Goal: Task Accomplishment & Management: Complete application form

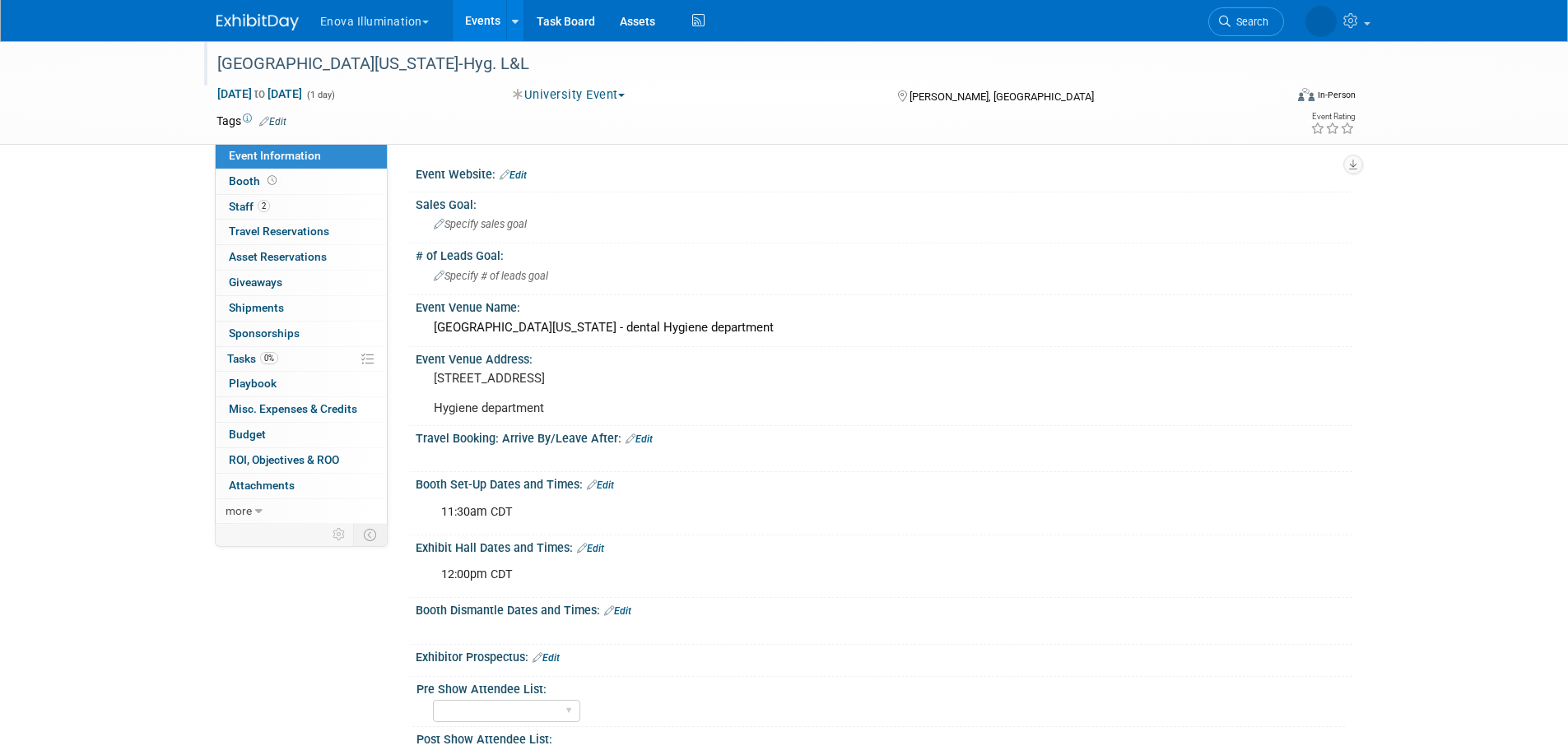
drag, startPoint x: 237, startPoint y: 6, endPoint x: 258, endPoint y: 52, distance: 50.6
click at [237, 8] on div at bounding box center [268, 15] width 102 height 31
click at [266, 17] on img at bounding box center [258, 22] width 83 height 17
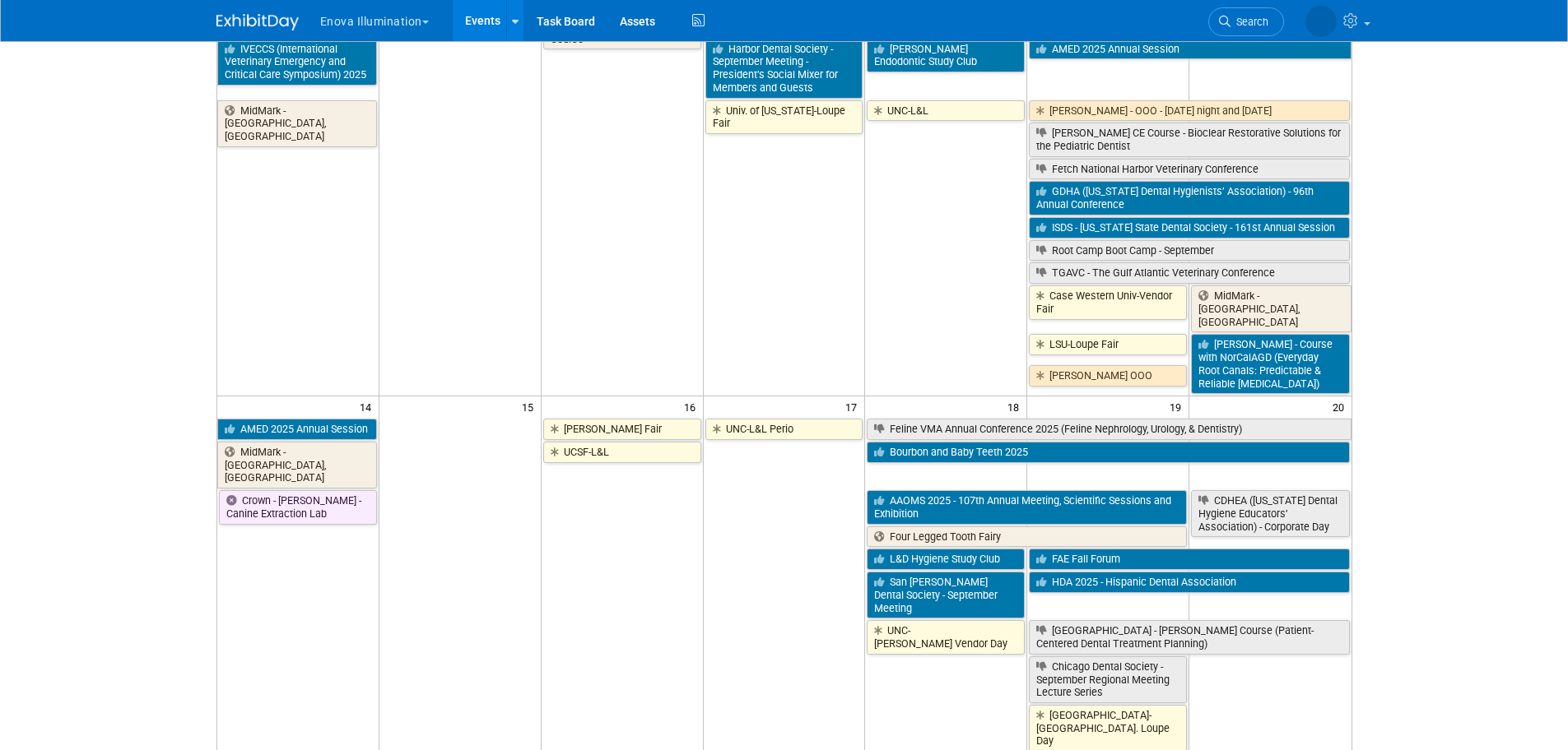
scroll to position [412, 0]
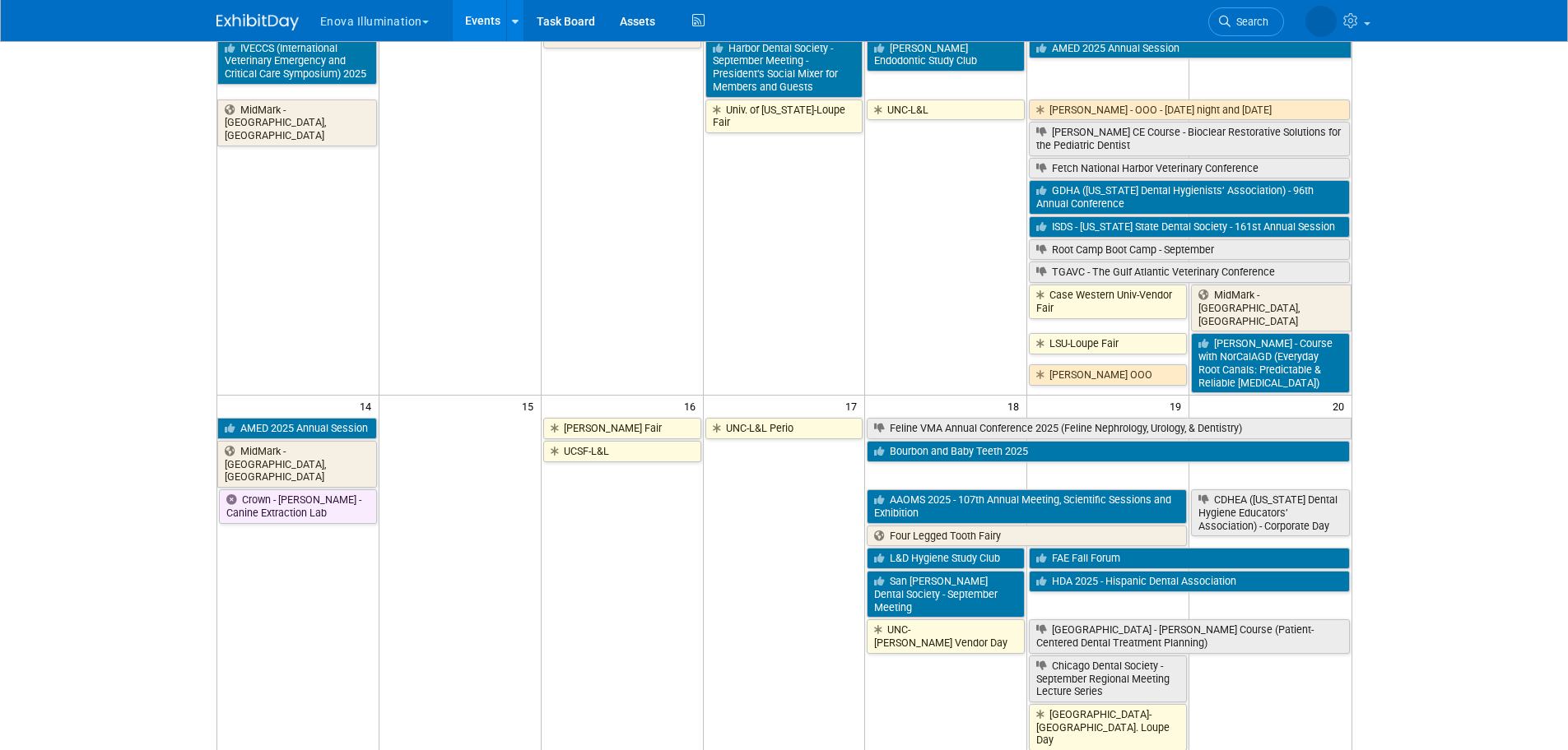
click at [790, 532] on td "UNC-L&L Perio" at bounding box center [783, 607] width 162 height 383
drag, startPoint x: 669, startPoint y: 541, endPoint x: 693, endPoint y: 533, distance: 25.3
click at [671, 540] on td "UCSF-L&L" at bounding box center [621, 620] width 162 height 360
click at [772, 516] on td "UNC-L&L Perio" at bounding box center [783, 607] width 162 height 383
click at [672, 516] on td "UCSF-L&L" at bounding box center [621, 620] width 162 height 360
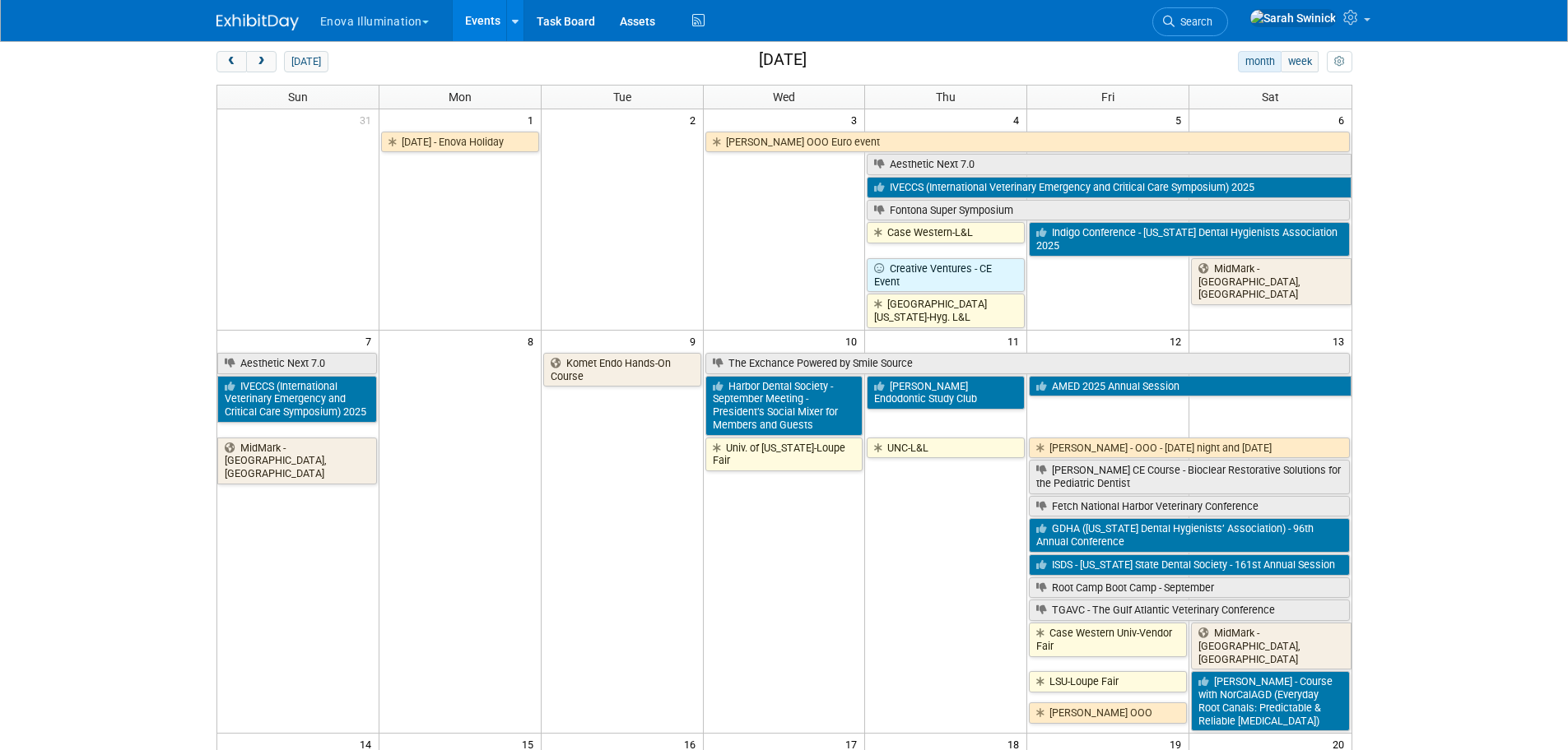
scroll to position [0, 0]
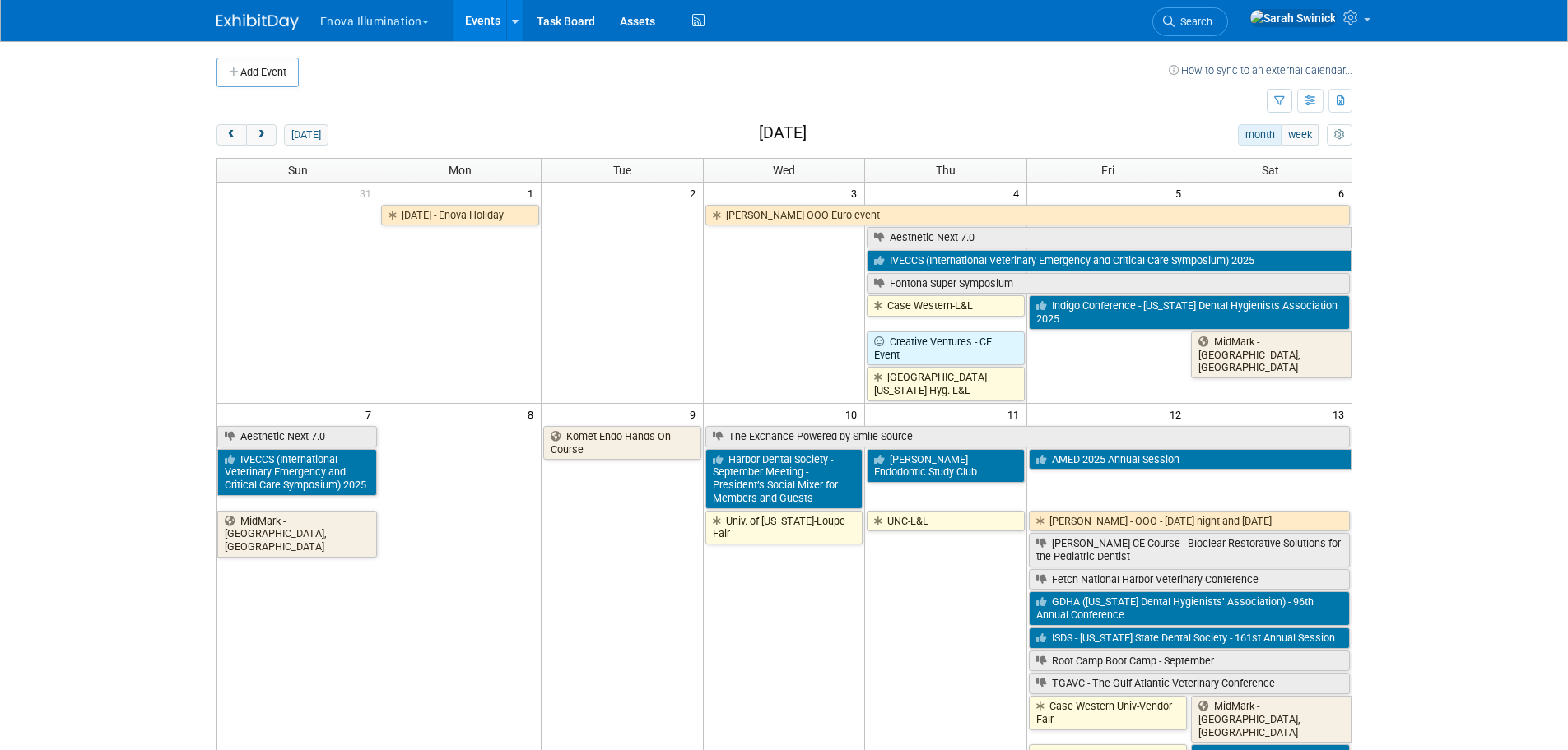
drag, startPoint x: 258, startPoint y: 136, endPoint x: 290, endPoint y: 150, distance: 34.9
click at [259, 137] on span "next" at bounding box center [261, 135] width 12 height 11
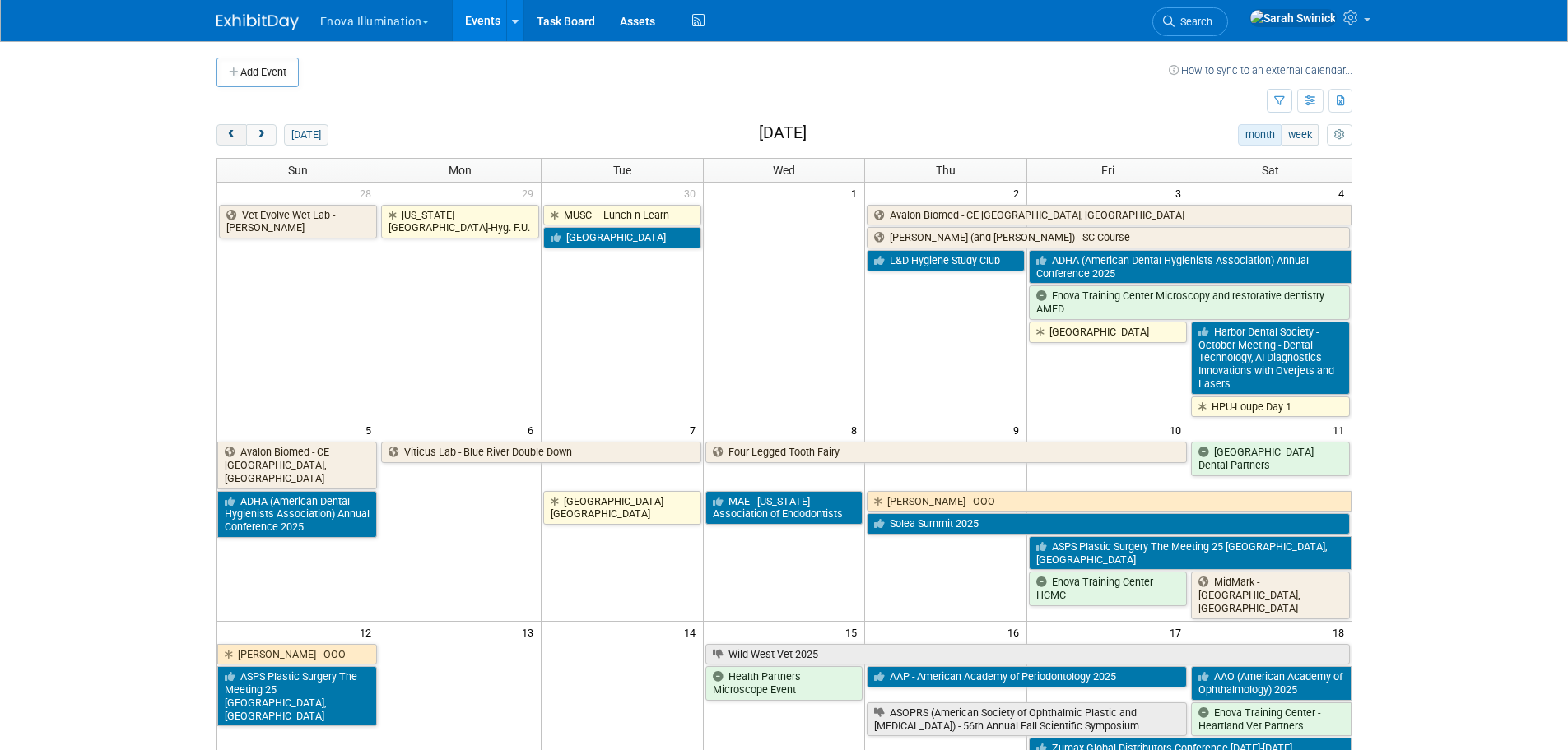
drag, startPoint x: 224, startPoint y: 121, endPoint x: 226, endPoint y: 132, distance: 11.2
click at [226, 132] on button "prev" at bounding box center [232, 135] width 31 height 22
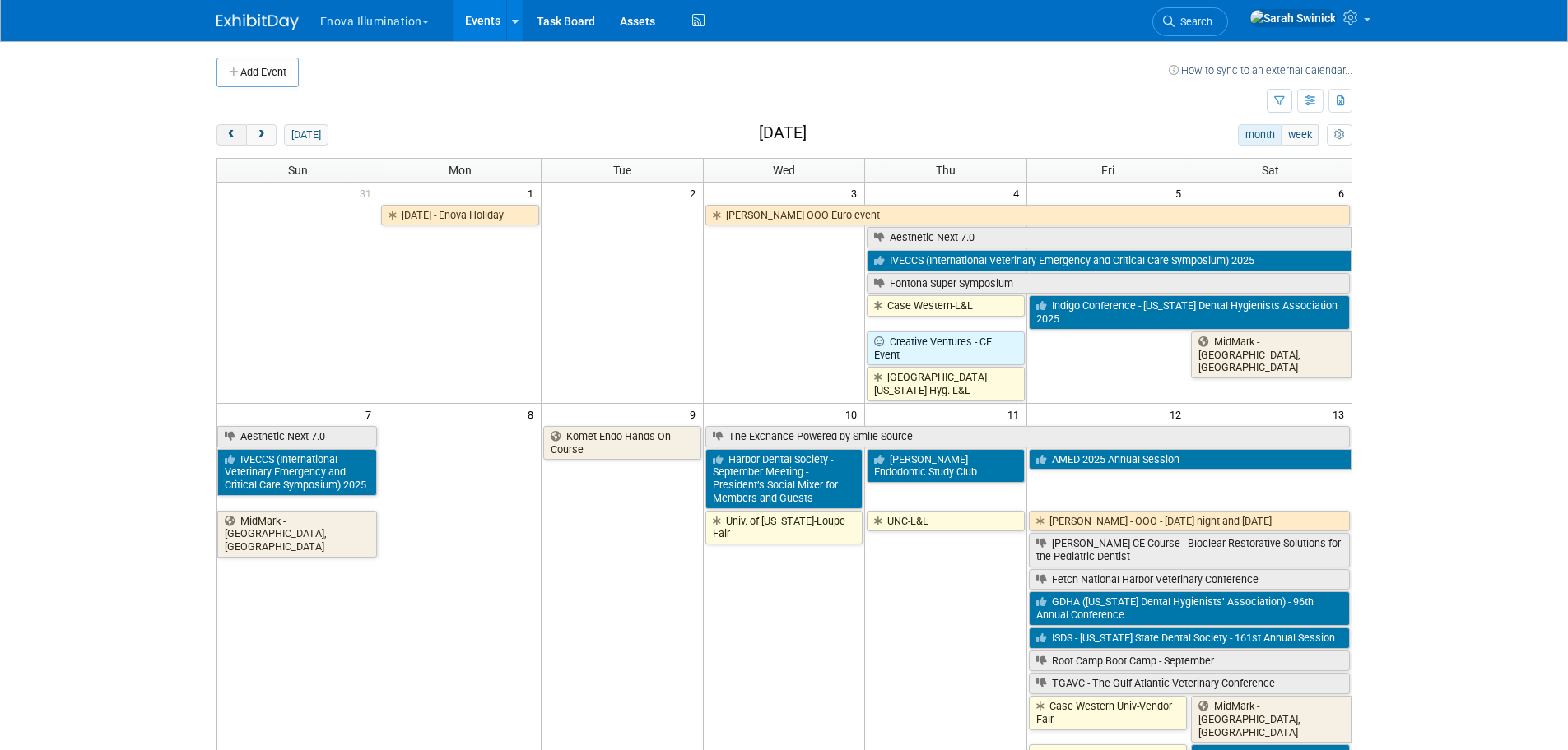
click at [226, 131] on span "prev" at bounding box center [232, 135] width 12 height 11
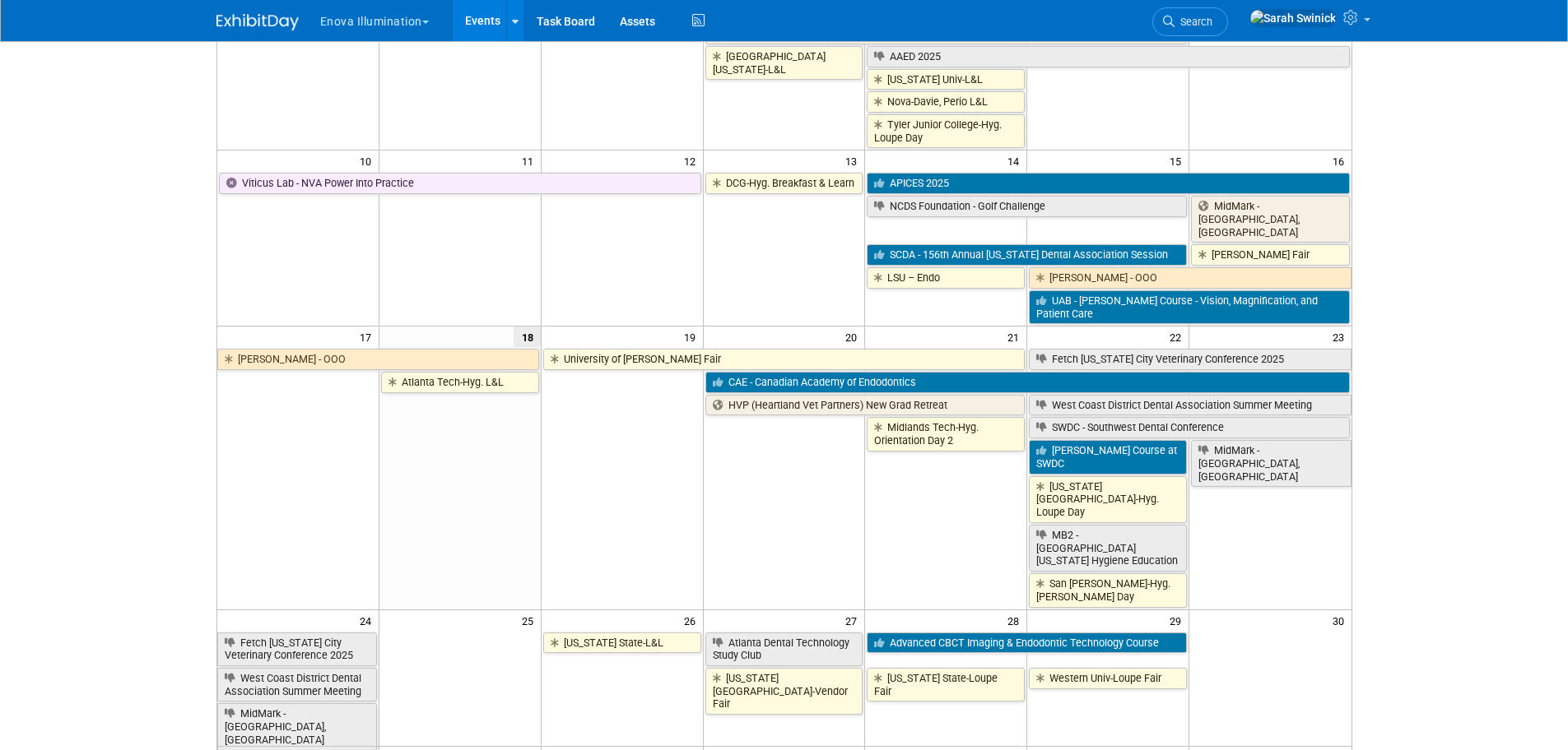
scroll to position [470, 0]
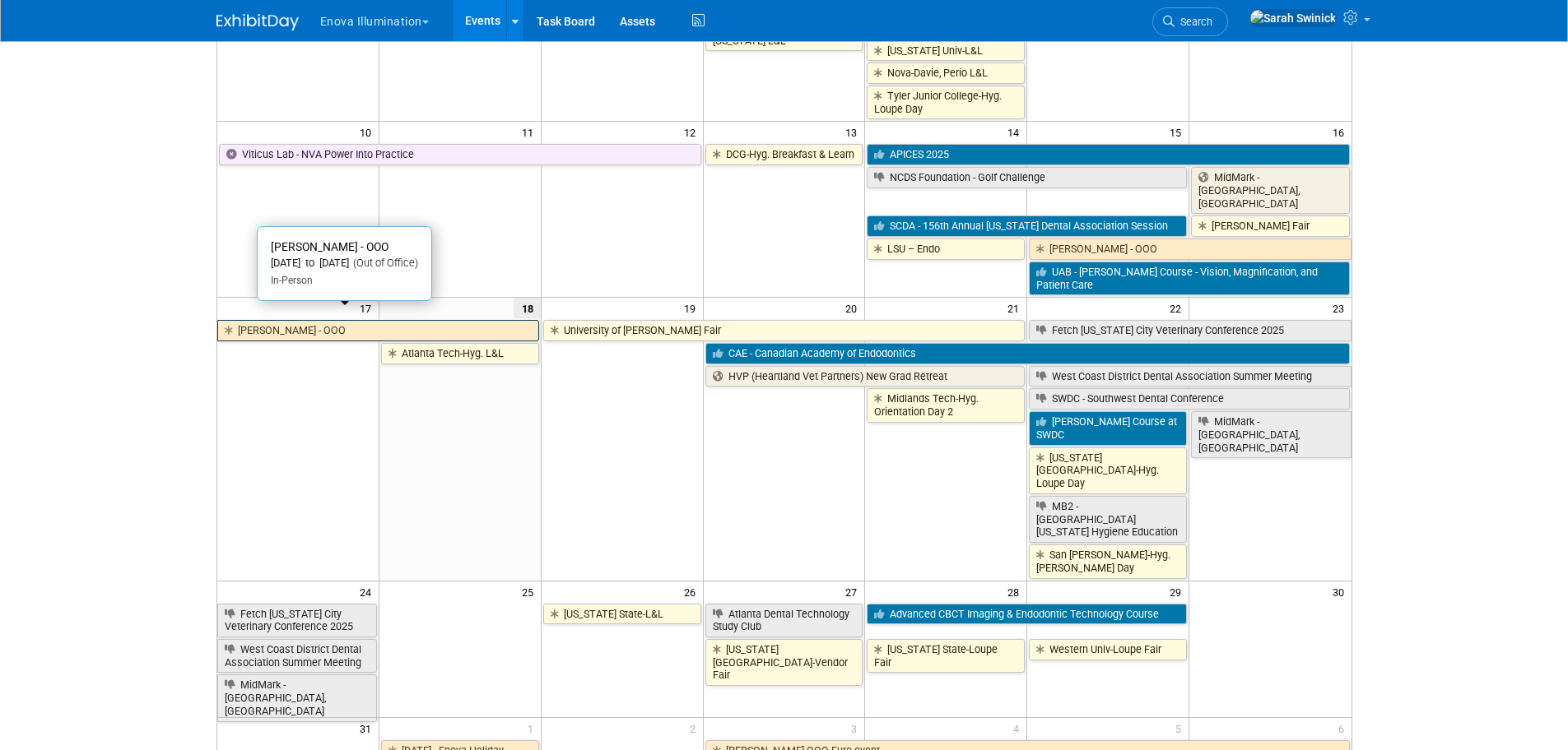
click at [311, 320] on link "[PERSON_NAME] - OOO" at bounding box center [377, 331] width 321 height 22
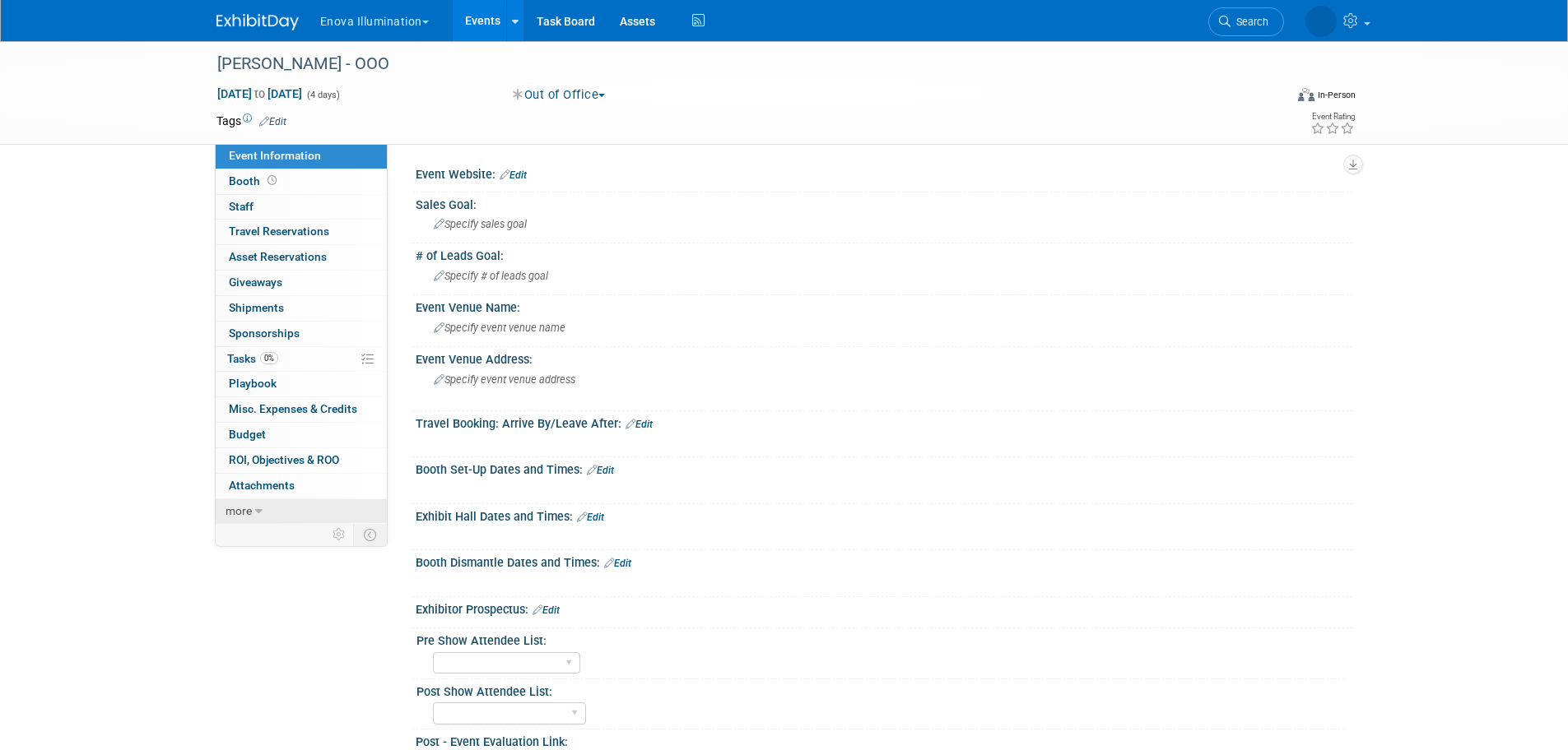
click at [305, 512] on link "more" at bounding box center [301, 511] width 171 height 25
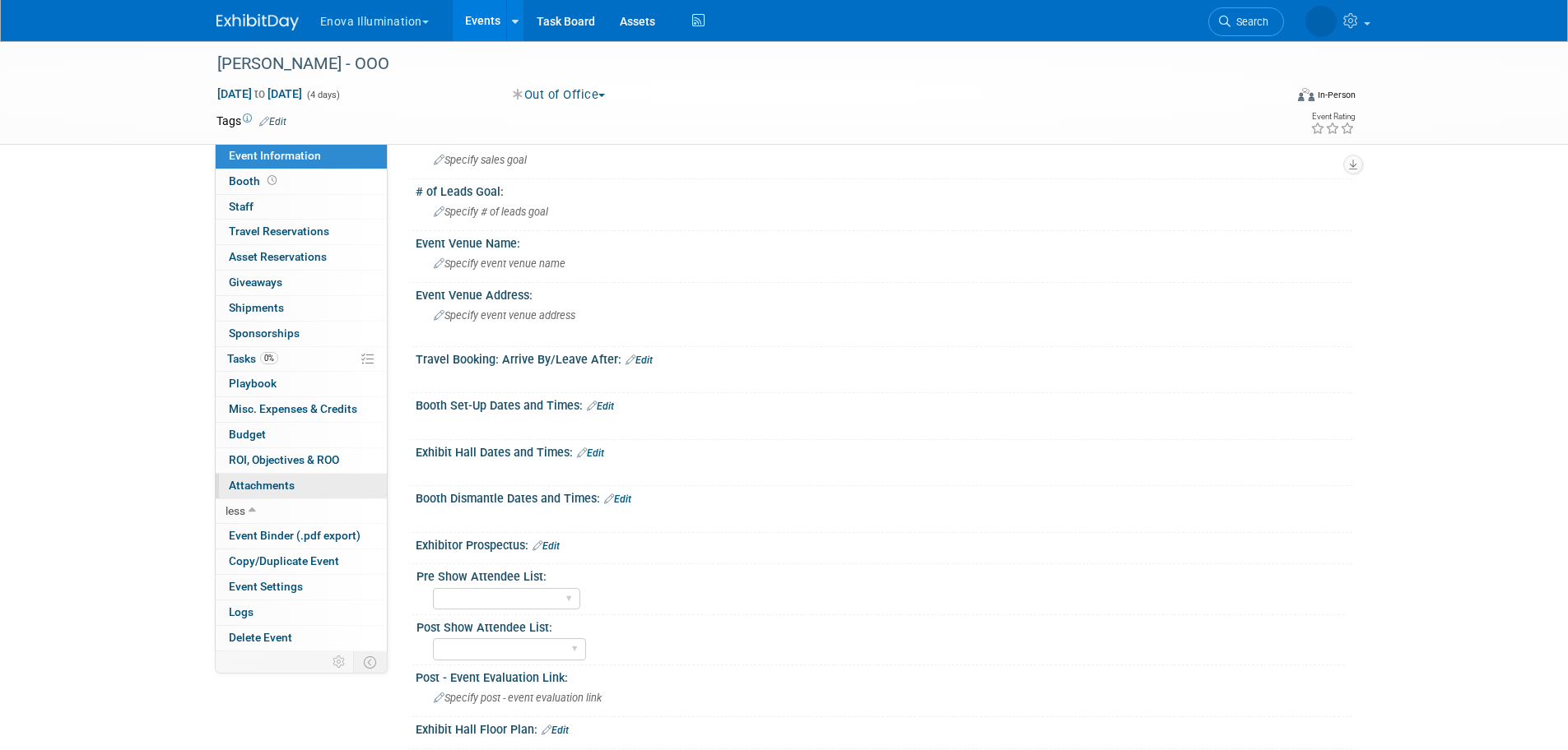
scroll to position [164, 0]
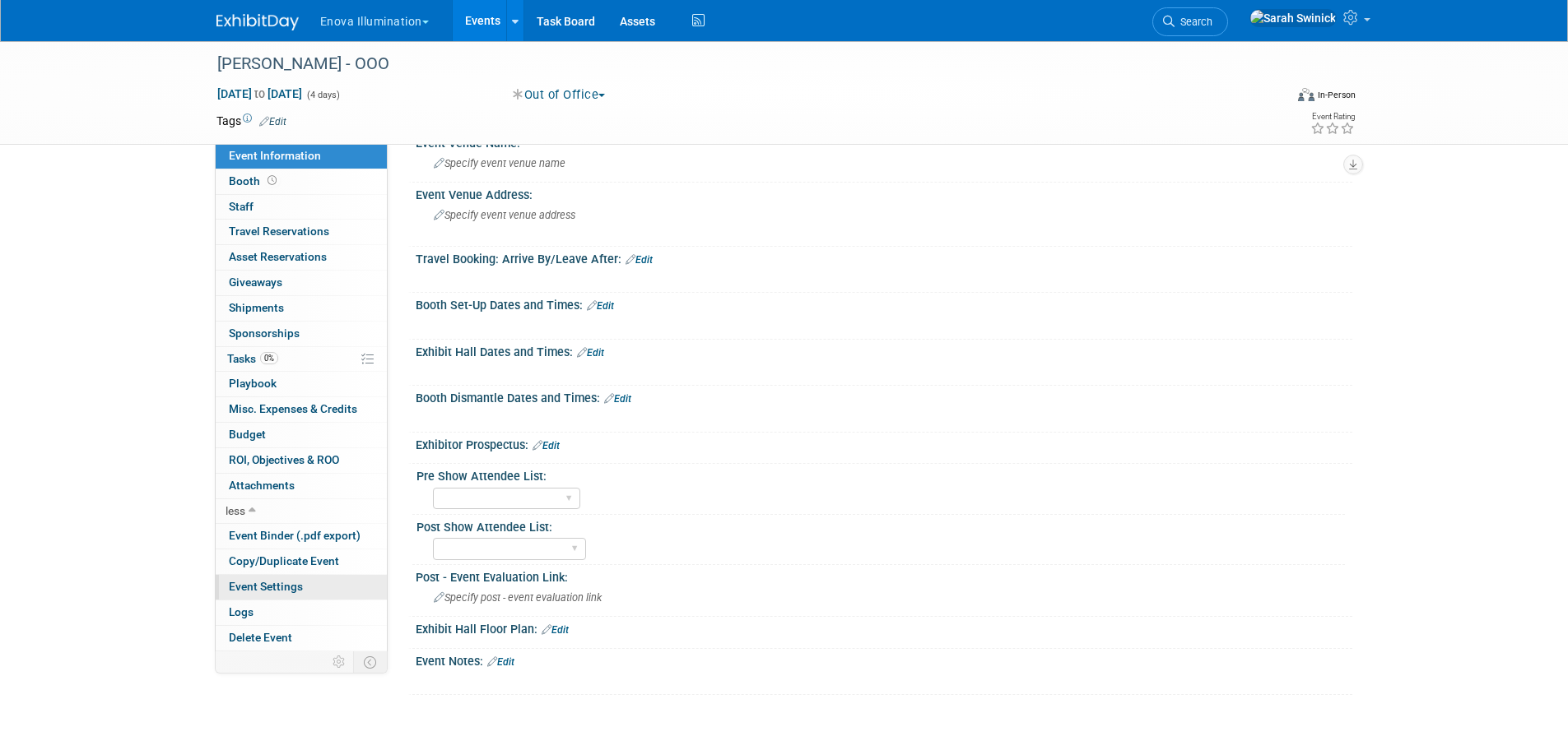
click at [293, 585] on span "Event Settings" at bounding box center [266, 586] width 74 height 13
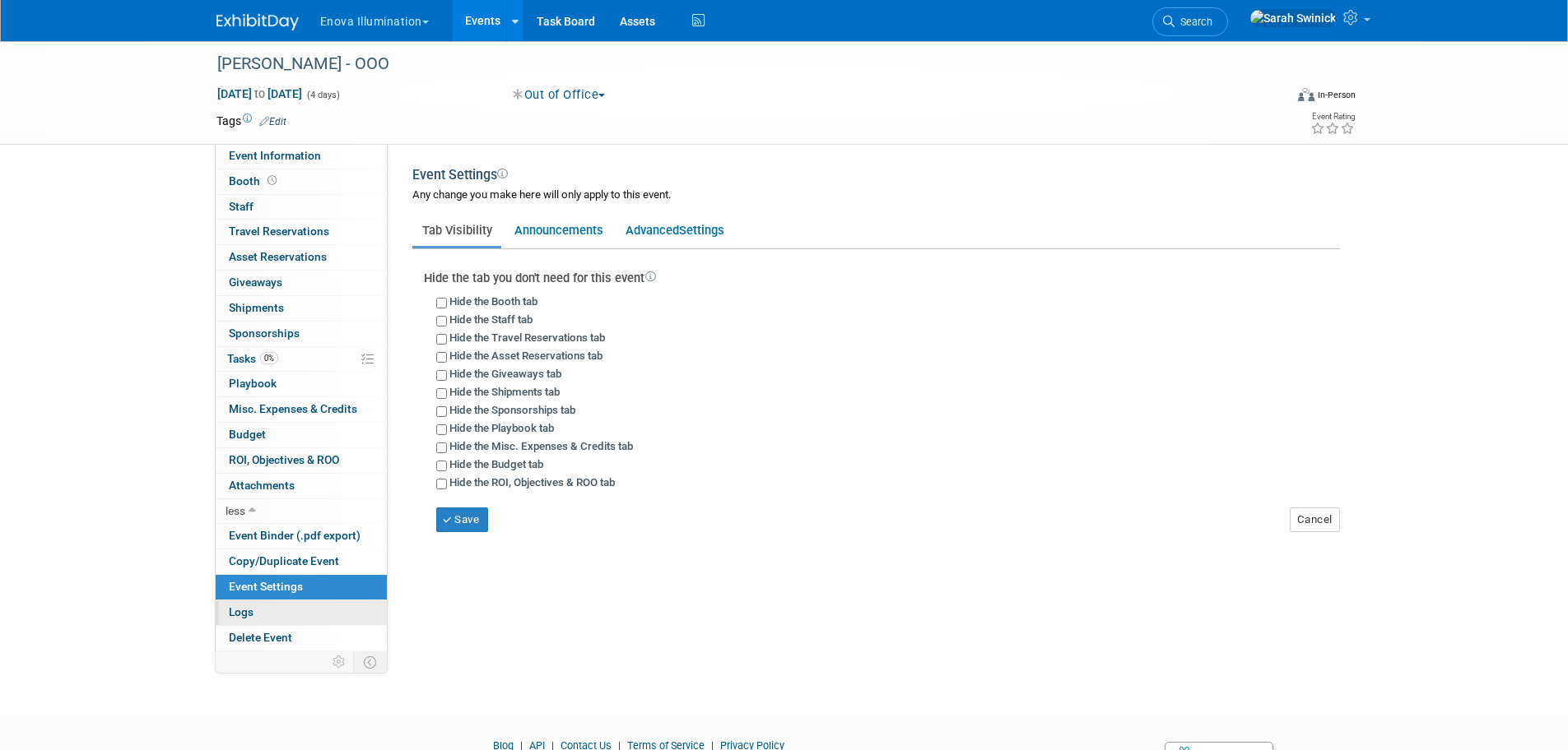
click at [310, 604] on link "Logs" at bounding box center [301, 613] width 171 height 25
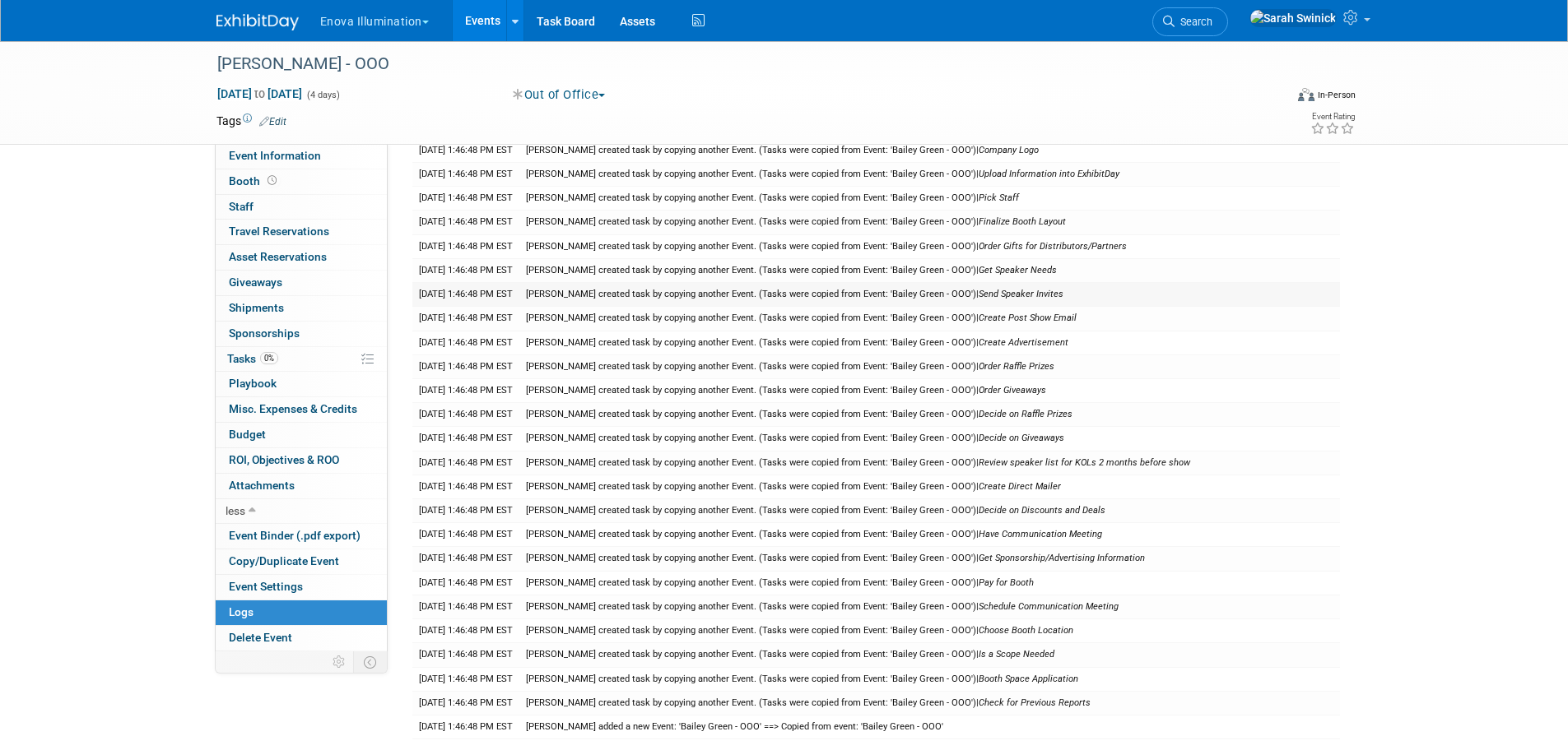
scroll to position [1399, 0]
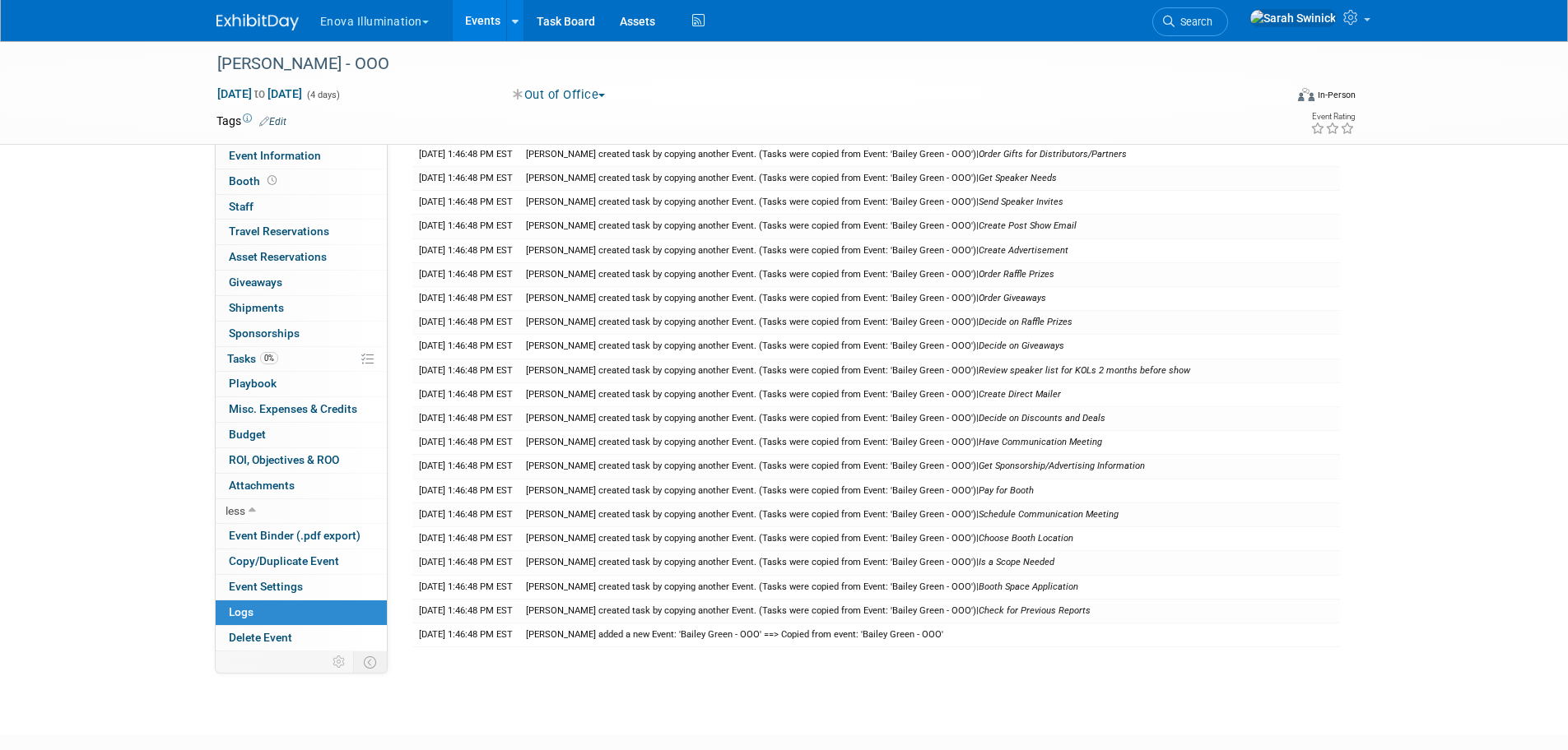
click at [226, 25] on img at bounding box center [258, 22] width 83 height 17
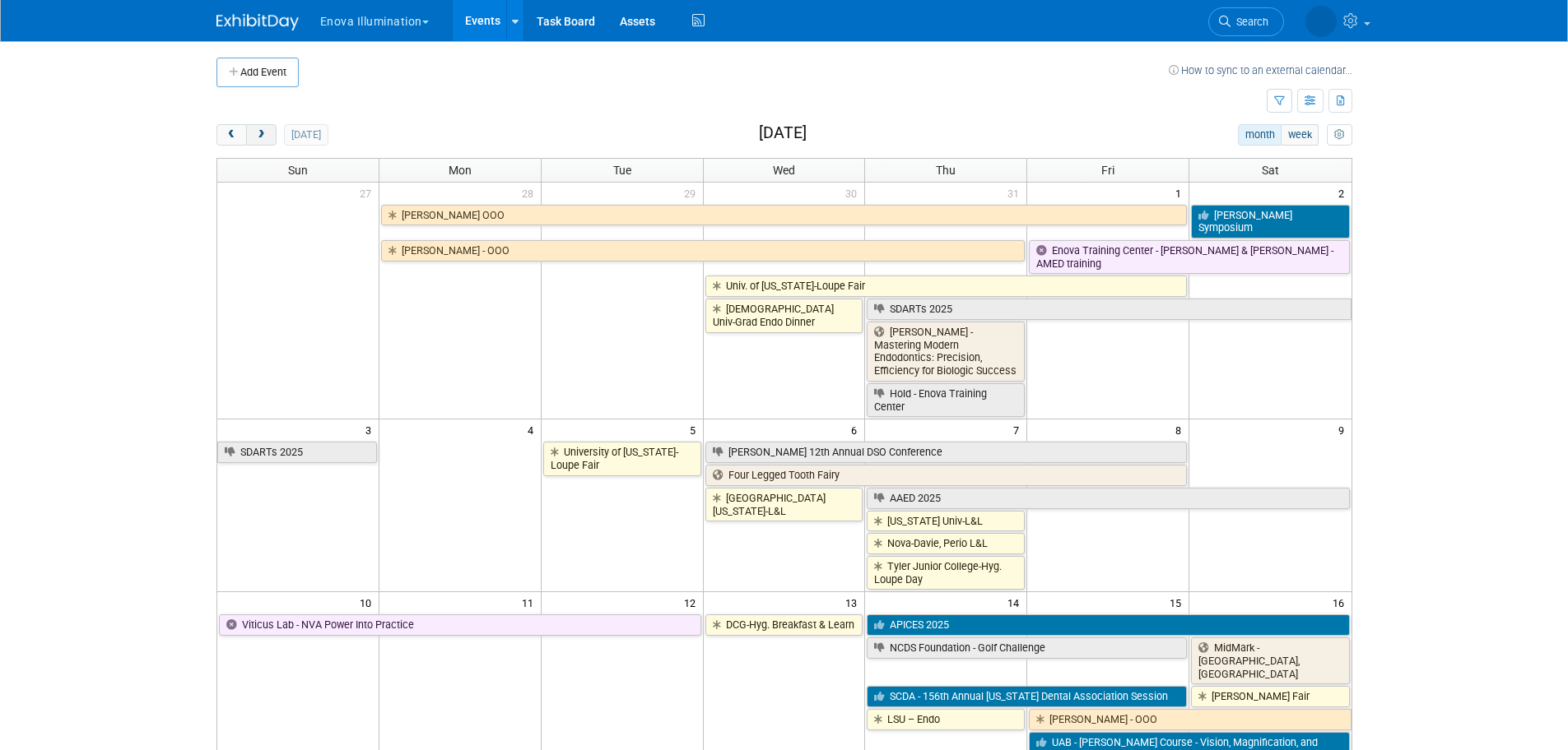
click at [272, 140] on button "next" at bounding box center [261, 135] width 31 height 22
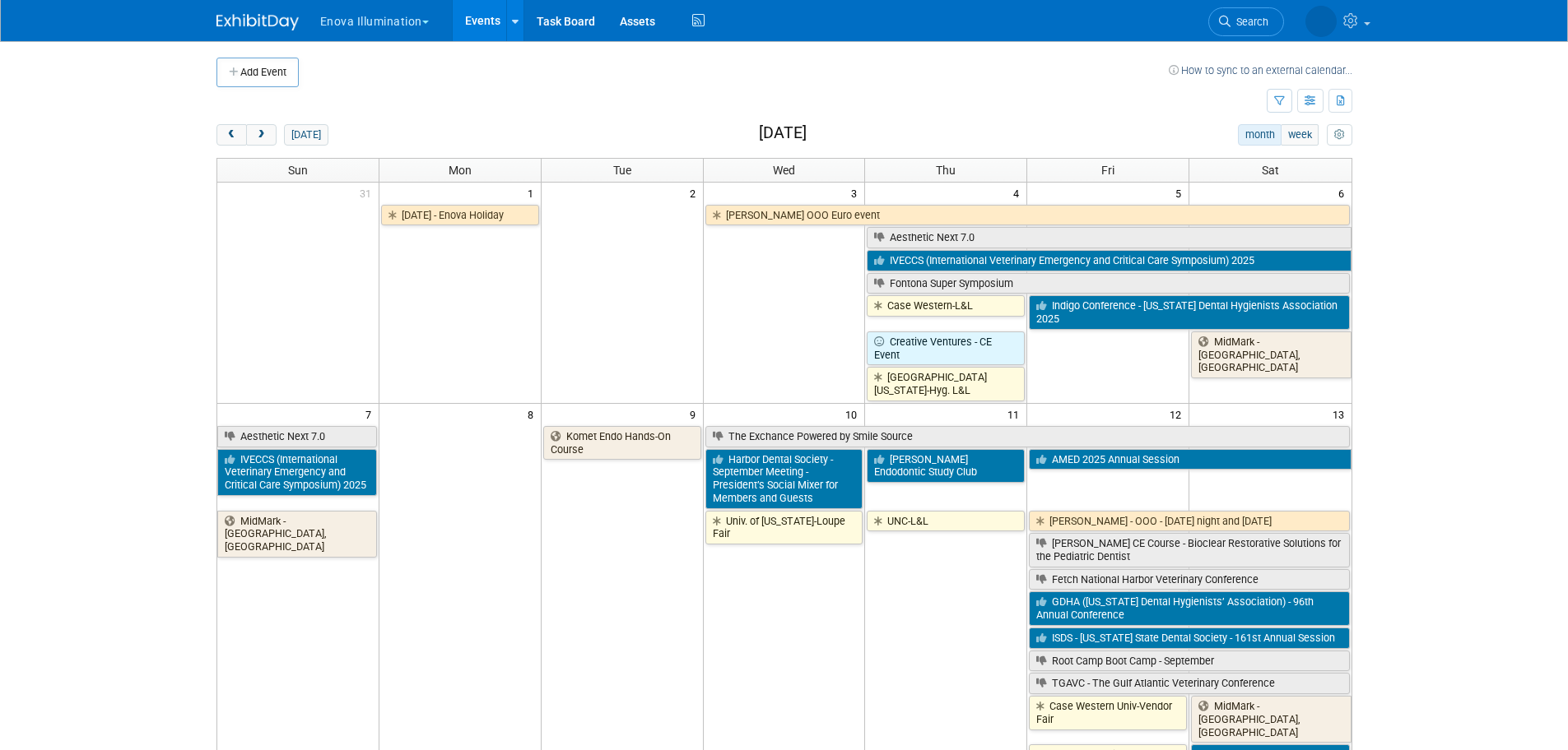
click at [266, 133] on span "next" at bounding box center [261, 135] width 12 height 11
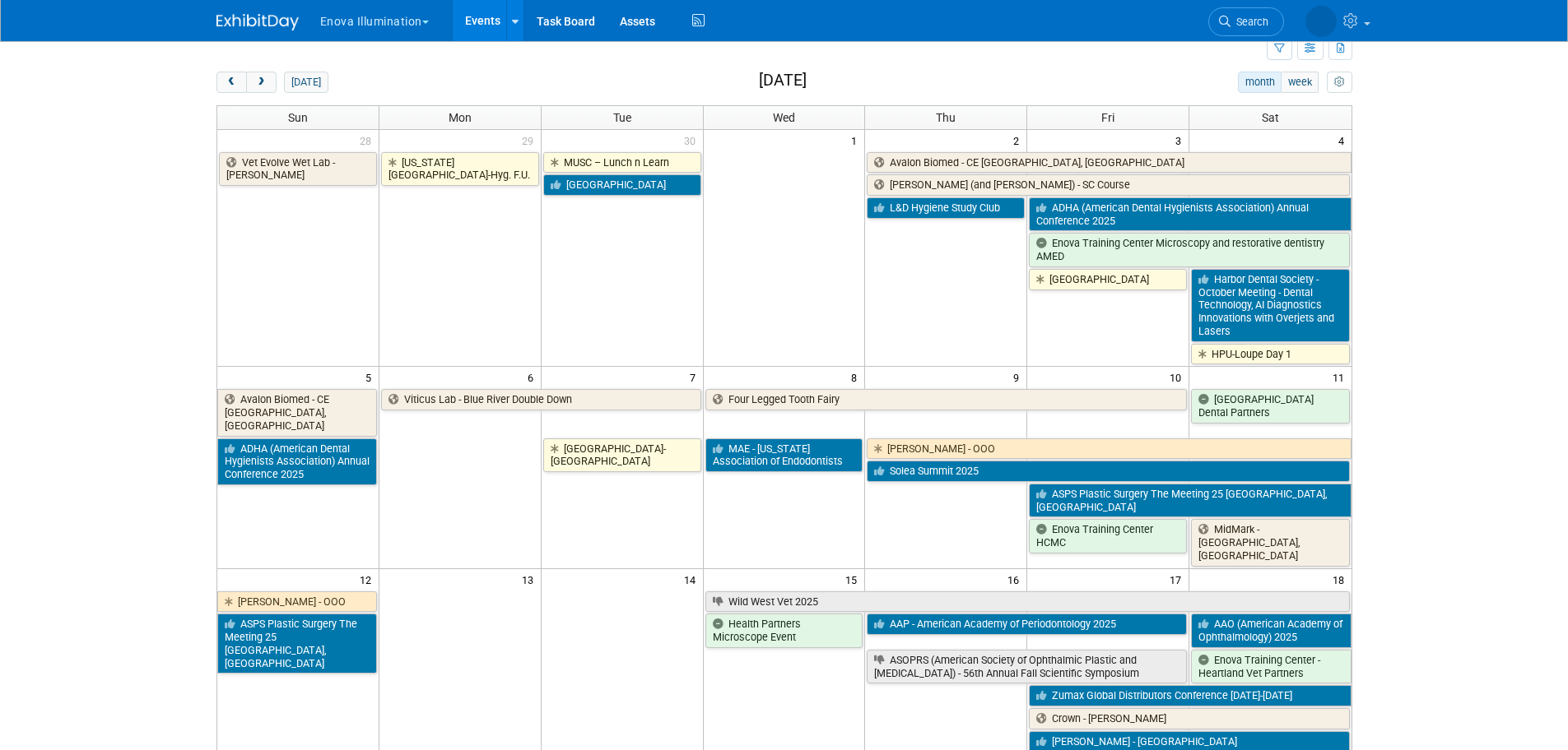
scroll to position [83, 0]
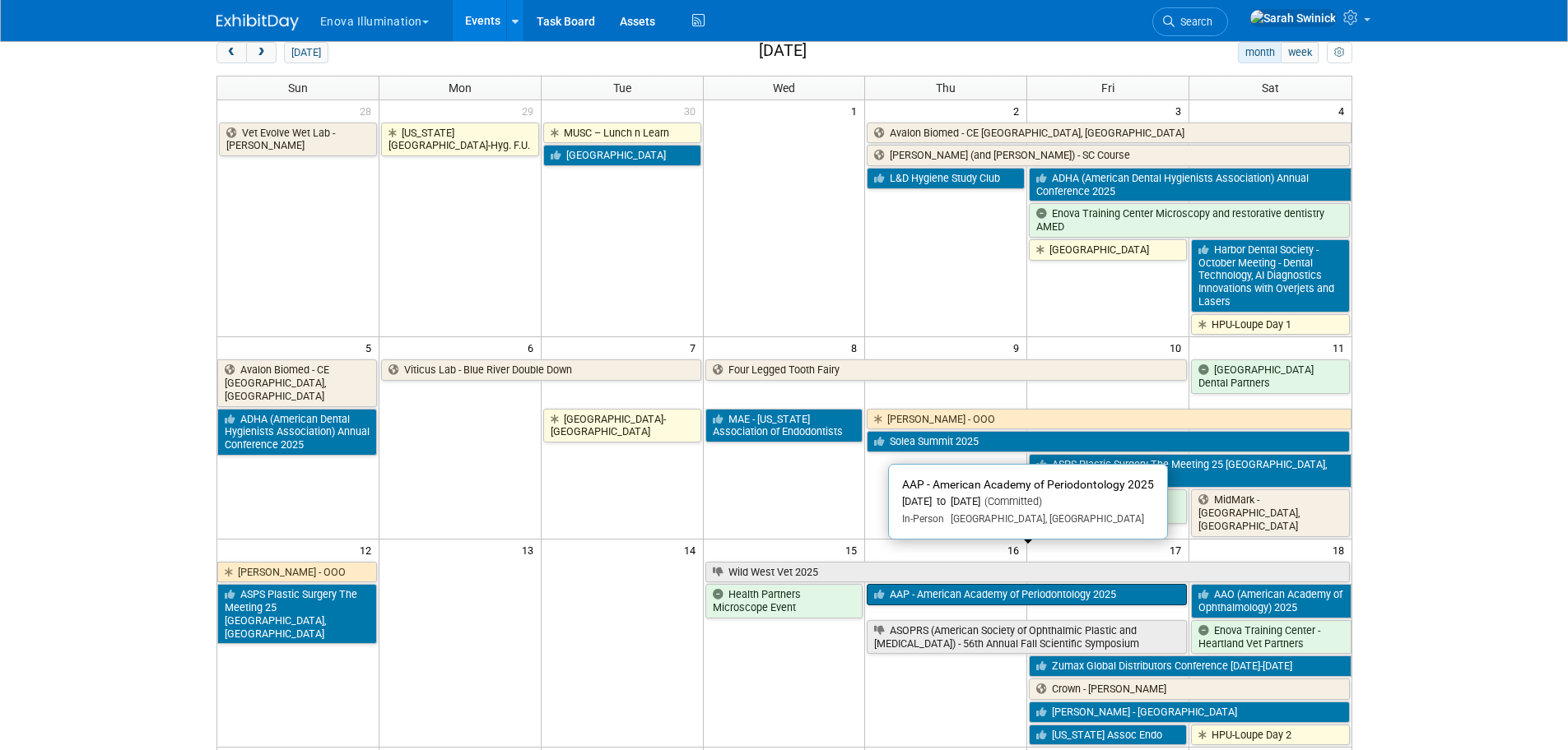
click at [929, 584] on link "AAP - American Academy of Periodontology 2025" at bounding box center [1027, 595] width 320 height 22
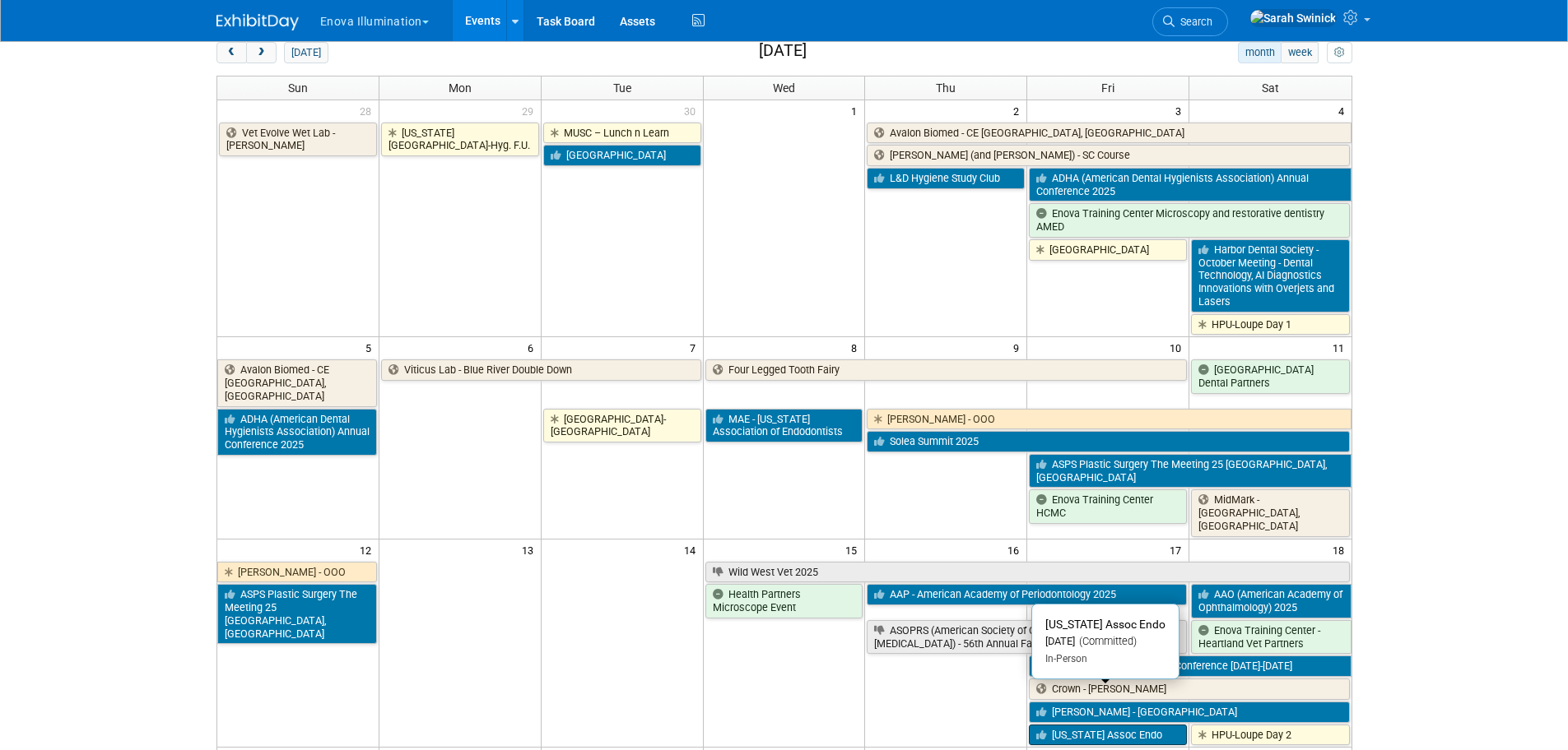
click at [1128, 725] on link "Ohio Assoc Endo" at bounding box center [1107, 736] width 158 height 22
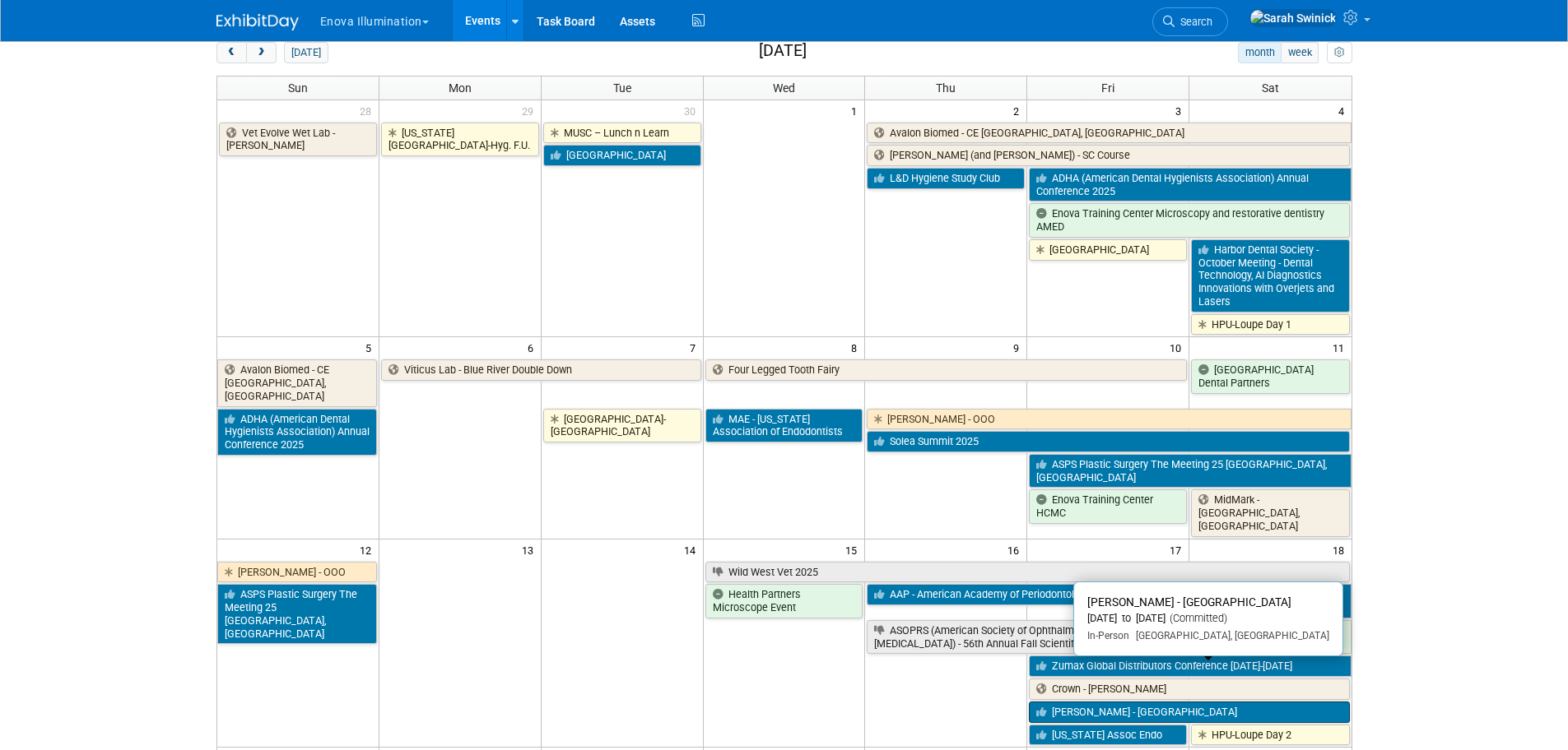
click at [1138, 701] on link "Dr. Dean - Nova University" at bounding box center [1189, 712] width 320 height 22
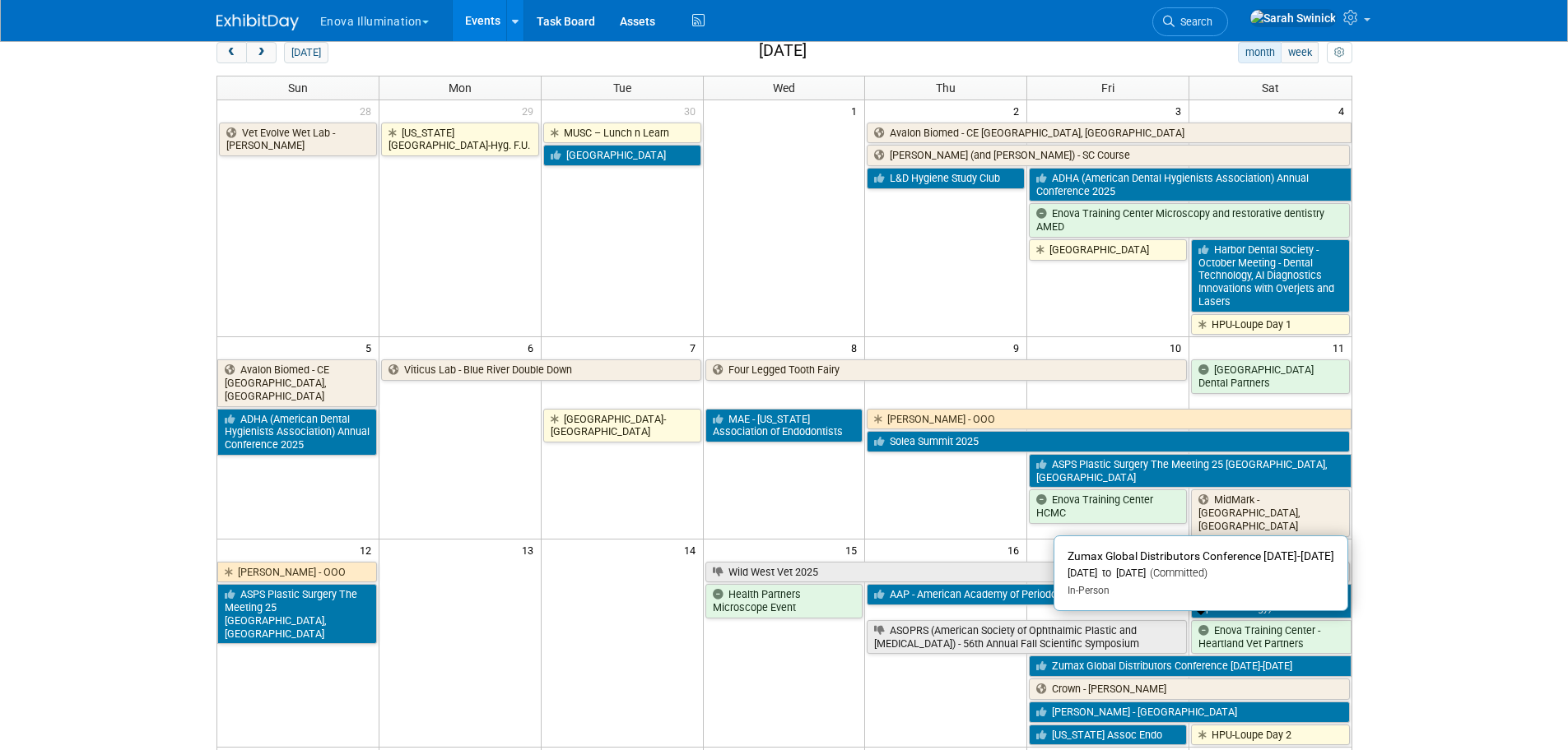
click at [1101, 656] on link "Zumax Global Distributors Conference Oct 20-21" at bounding box center [1189, 666] width 321 height 22
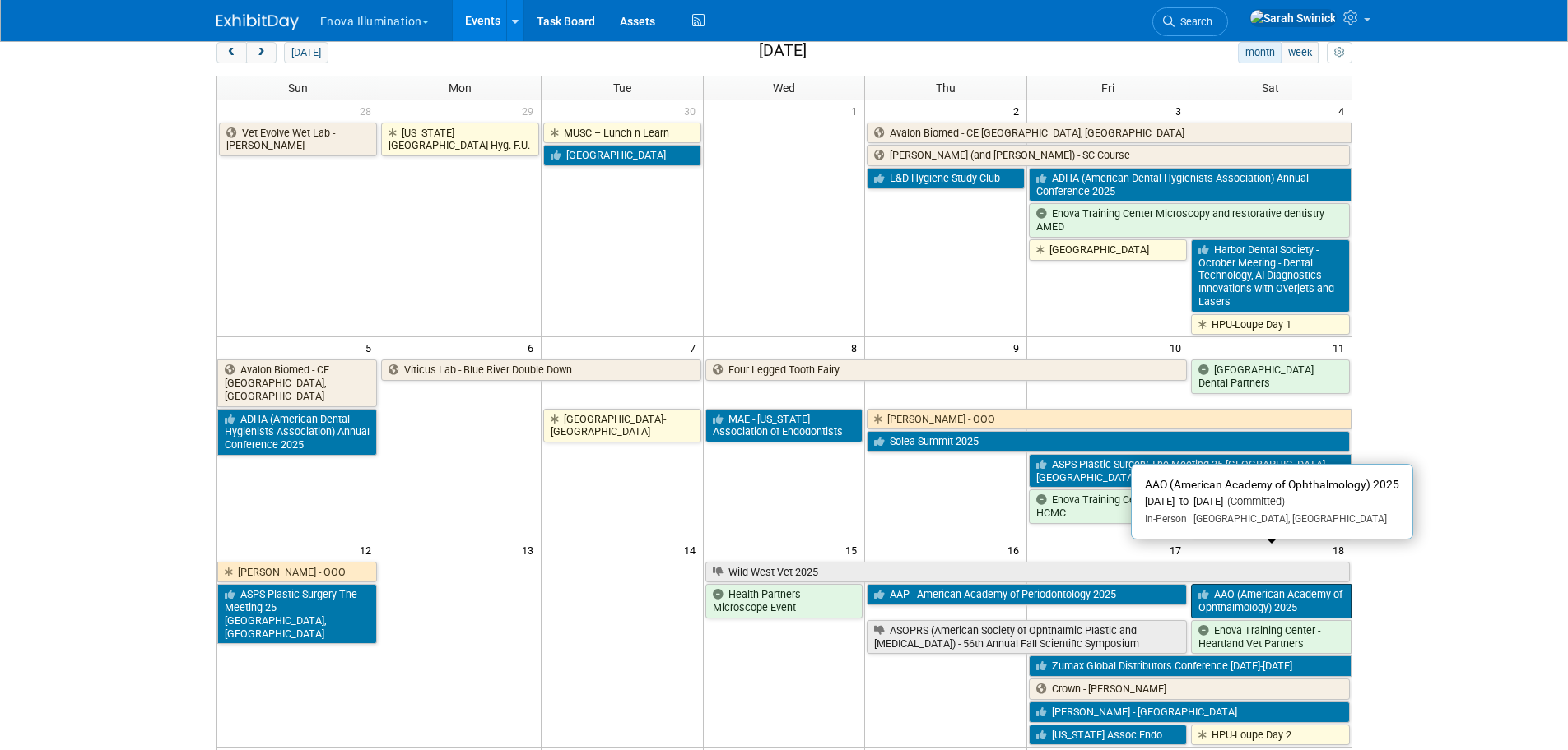
click at [1312, 584] on link "AAO (American Academy of Ophthalmology) 2025" at bounding box center [1271, 601] width 159 height 34
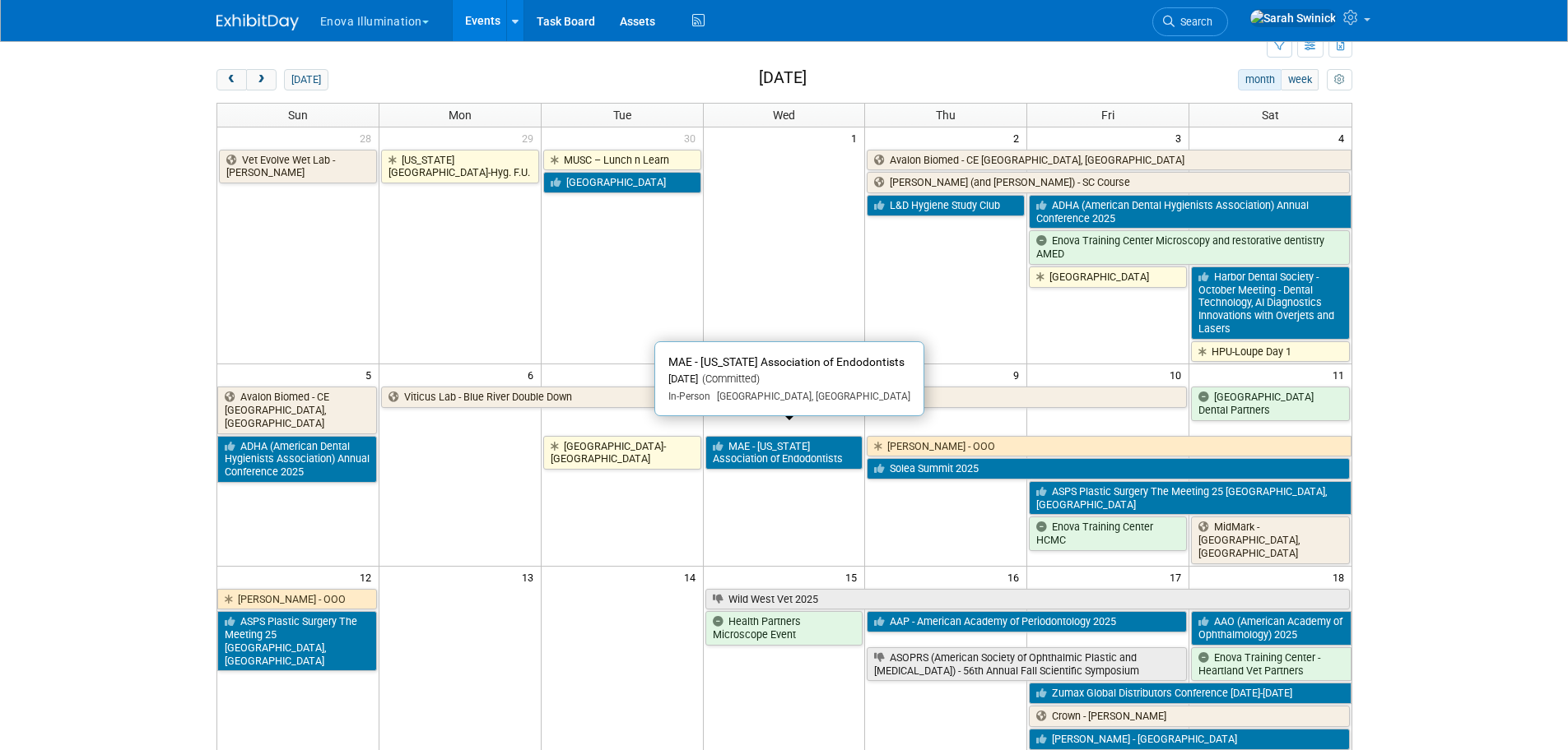
scroll to position [0, 0]
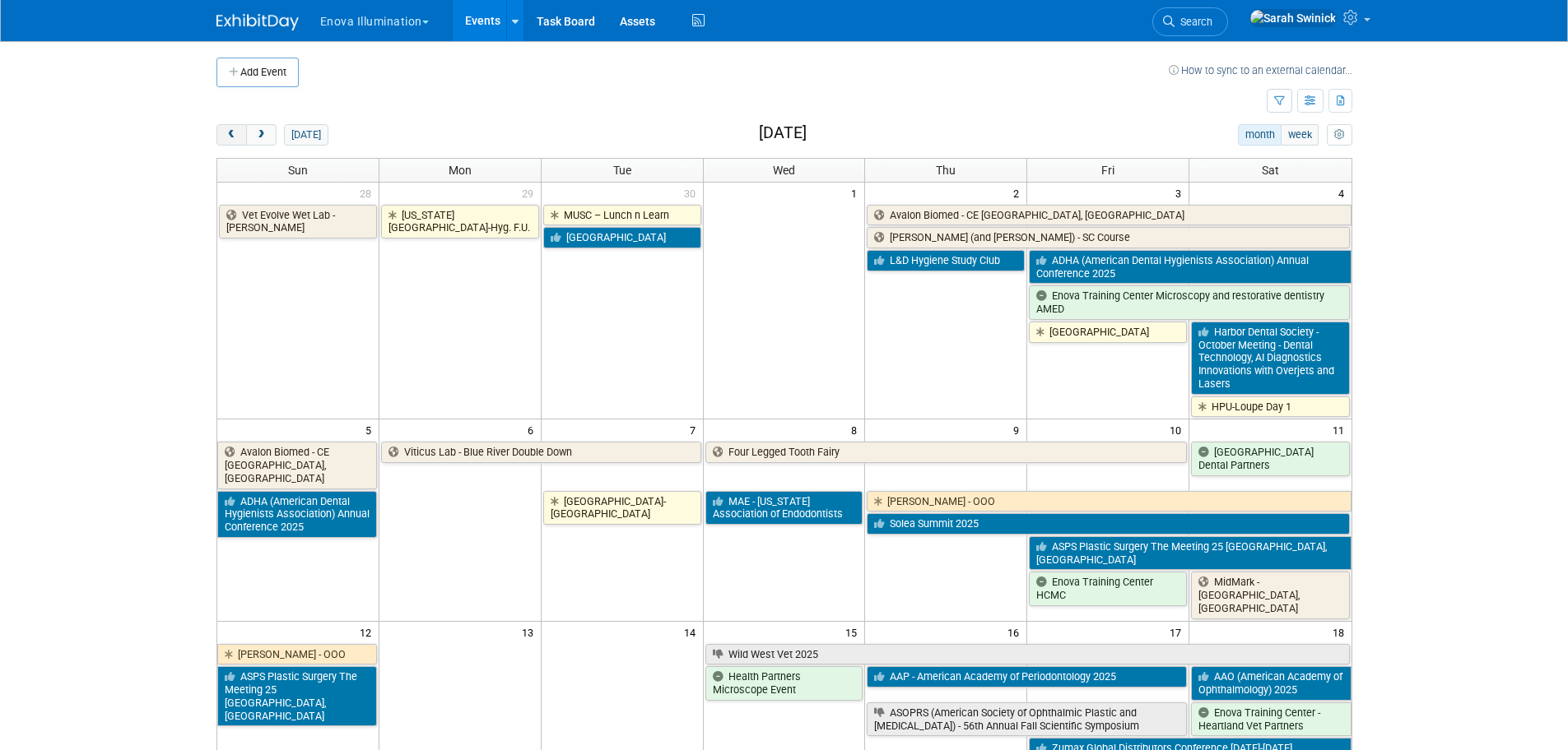
click at [233, 136] on span "prev" at bounding box center [232, 135] width 12 height 11
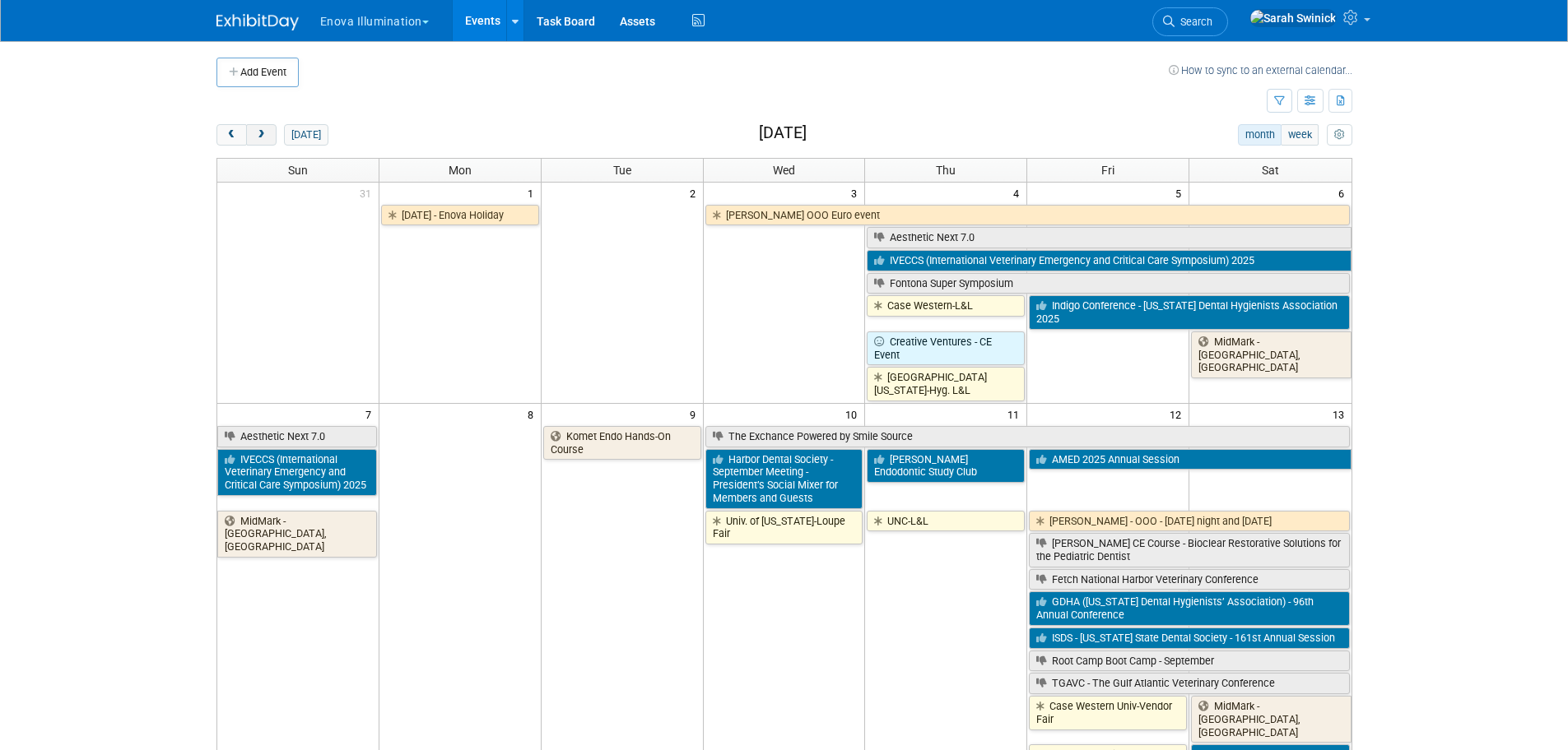
click at [232, 135] on span "prev" at bounding box center [232, 135] width 12 height 11
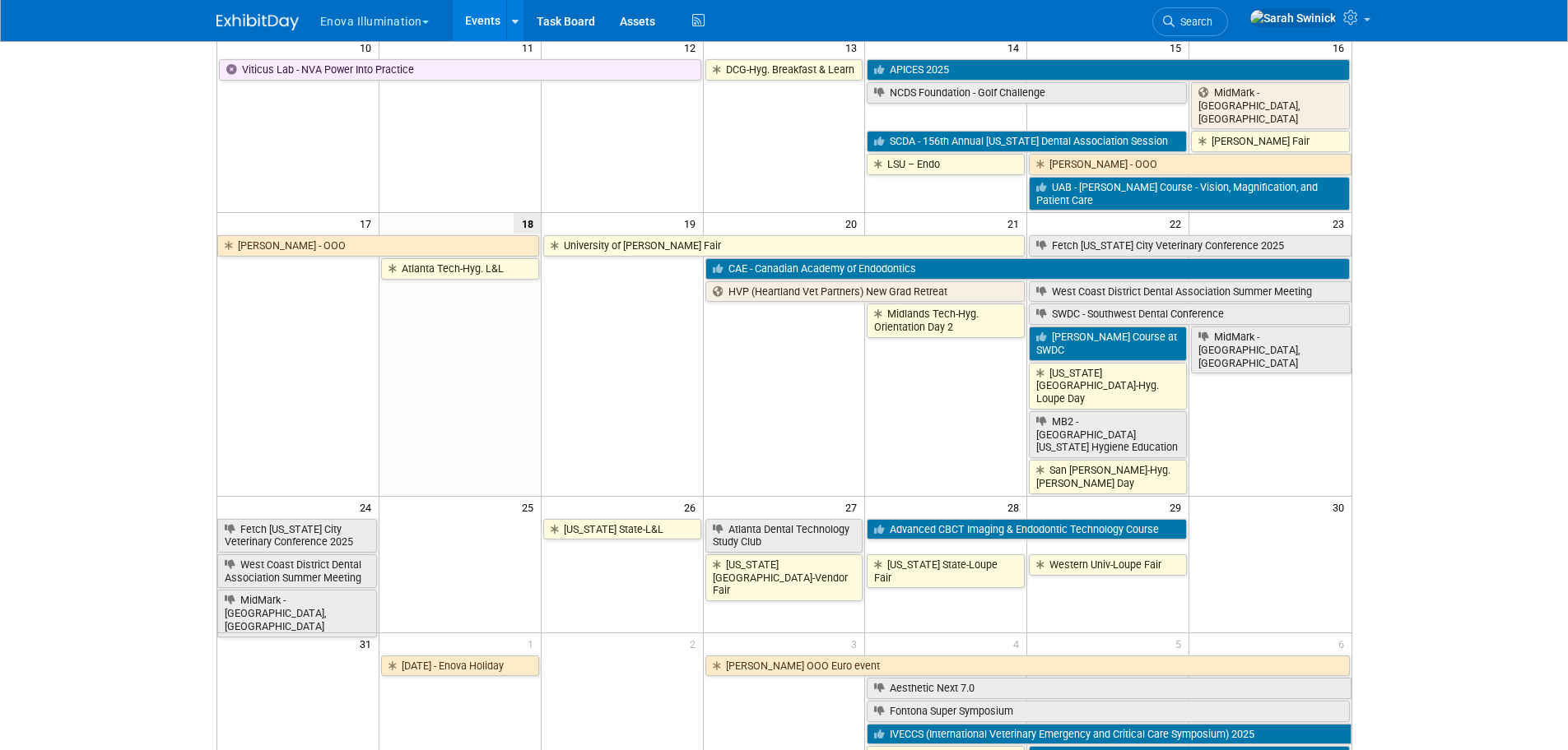
scroll to position [576, 0]
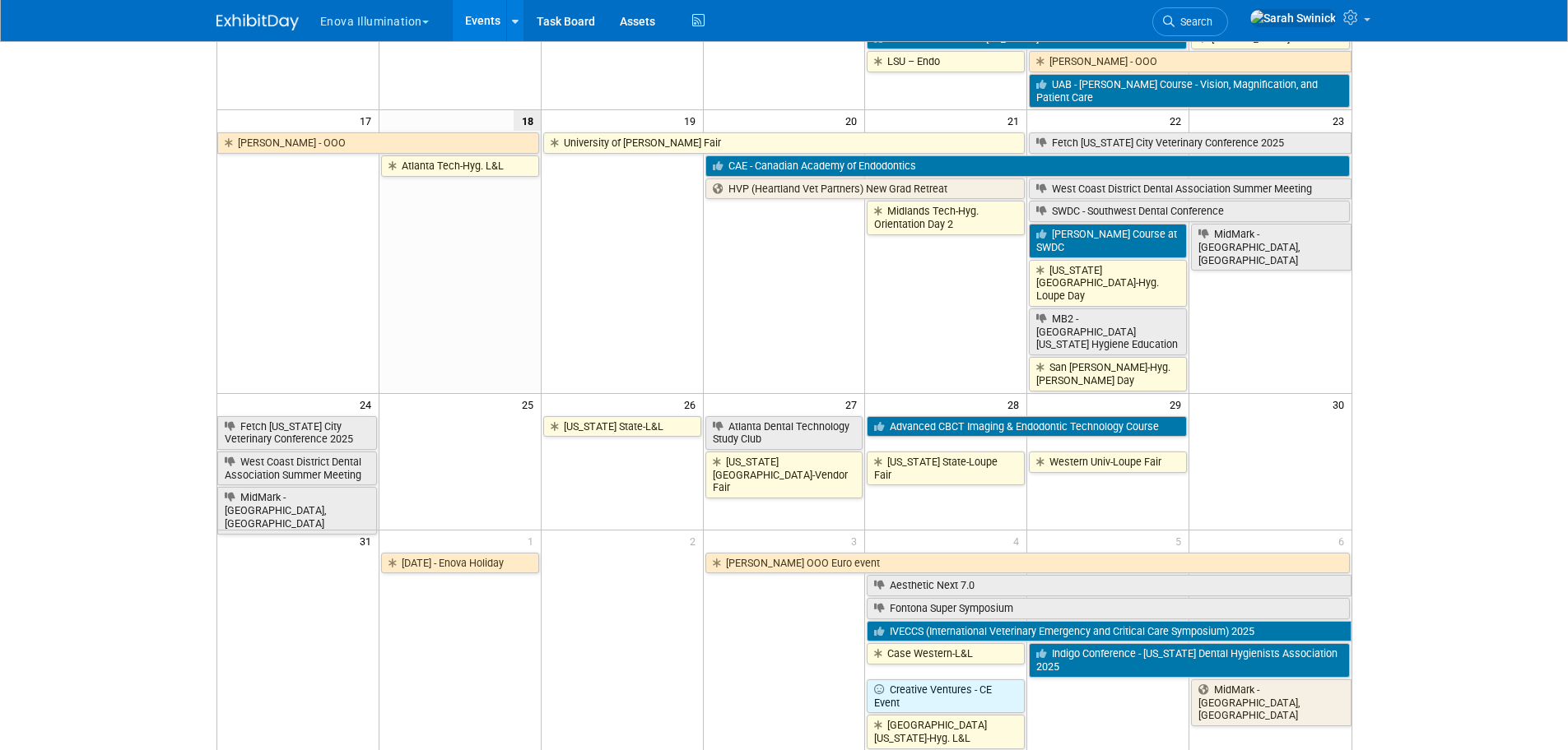
click at [447, 426] on td at bounding box center [459, 474] width 162 height 120
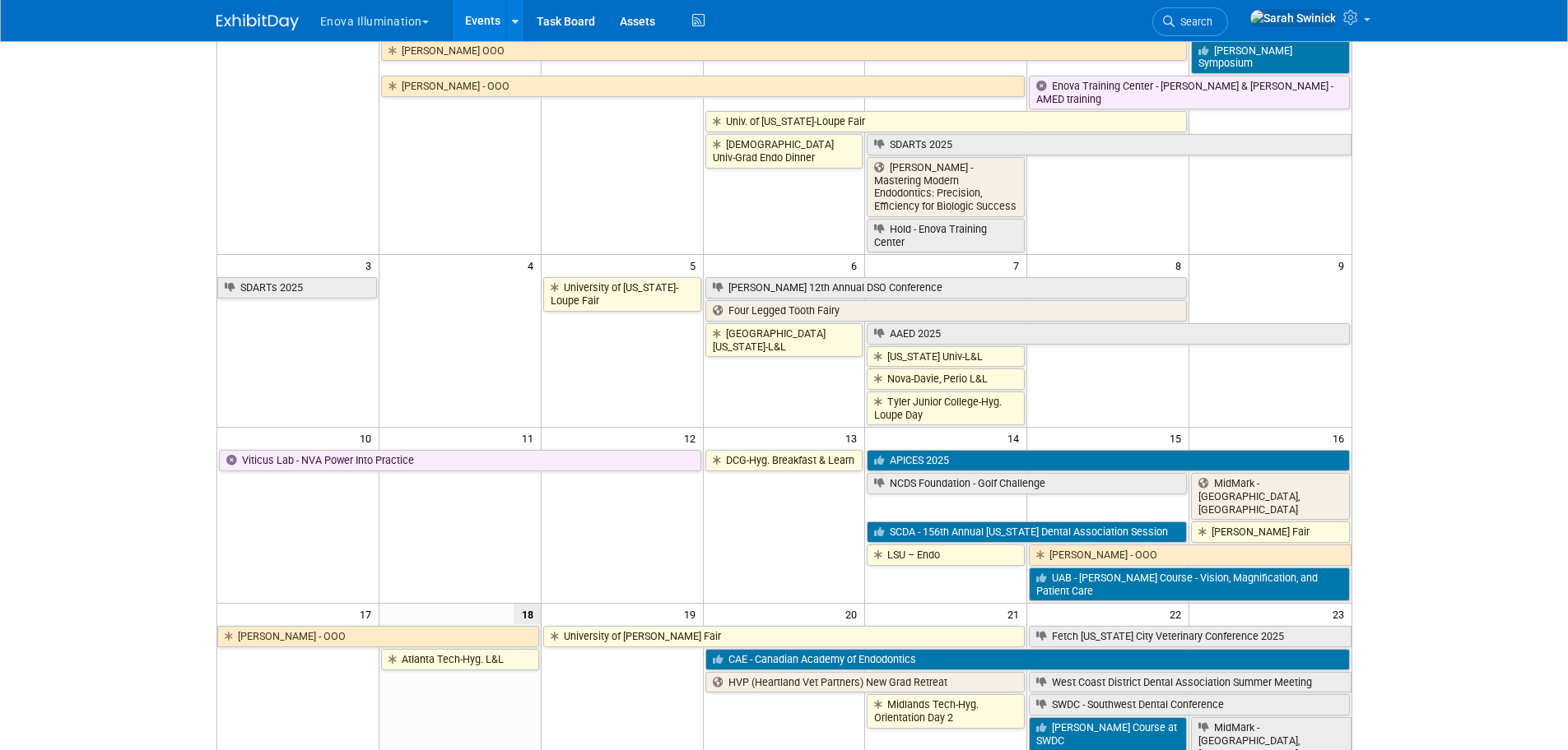
scroll to position [0, 0]
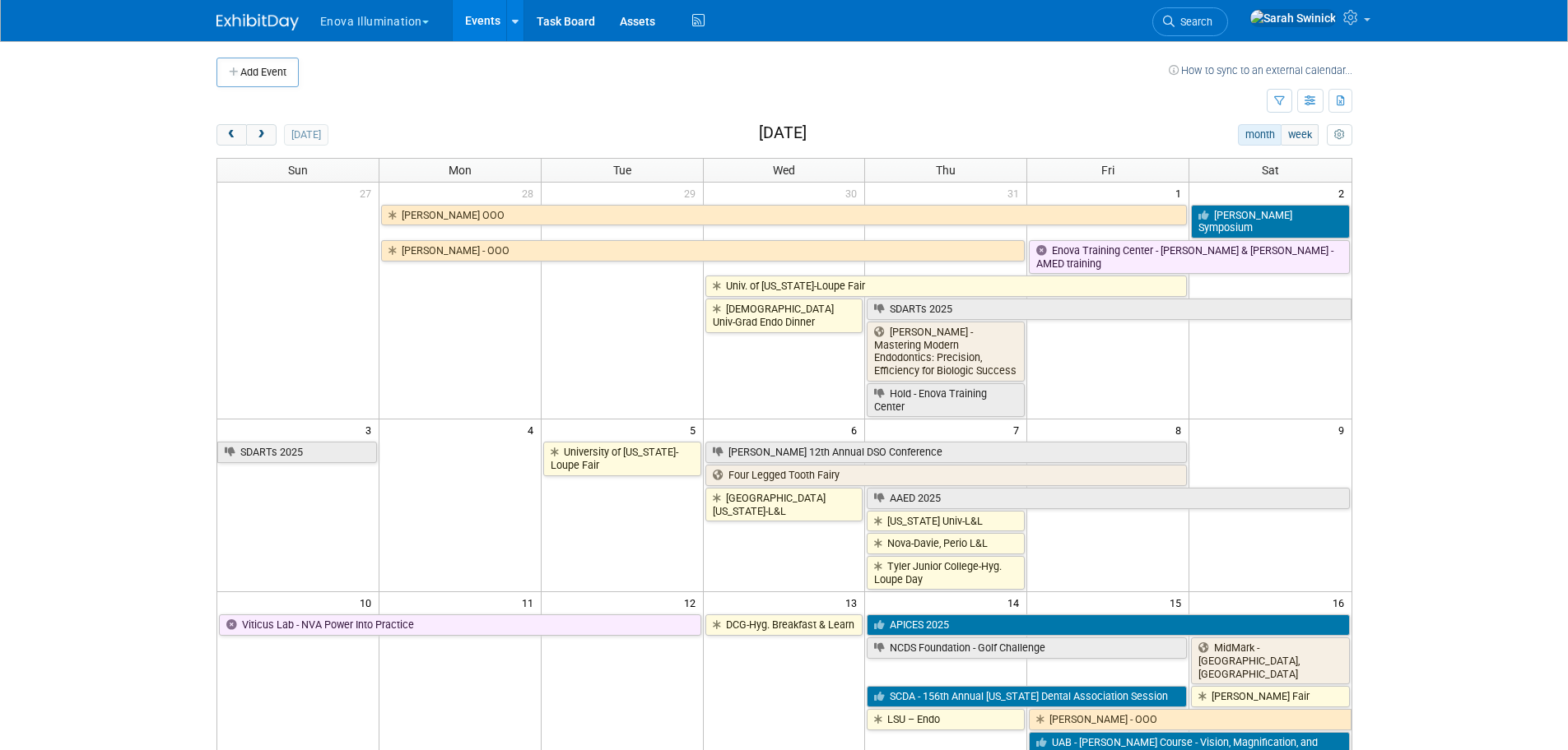
drag, startPoint x: 281, startPoint y: 74, endPoint x: 286, endPoint y: 87, distance: 13.9
click at [281, 74] on button "Add Event" at bounding box center [258, 73] width 83 height 30
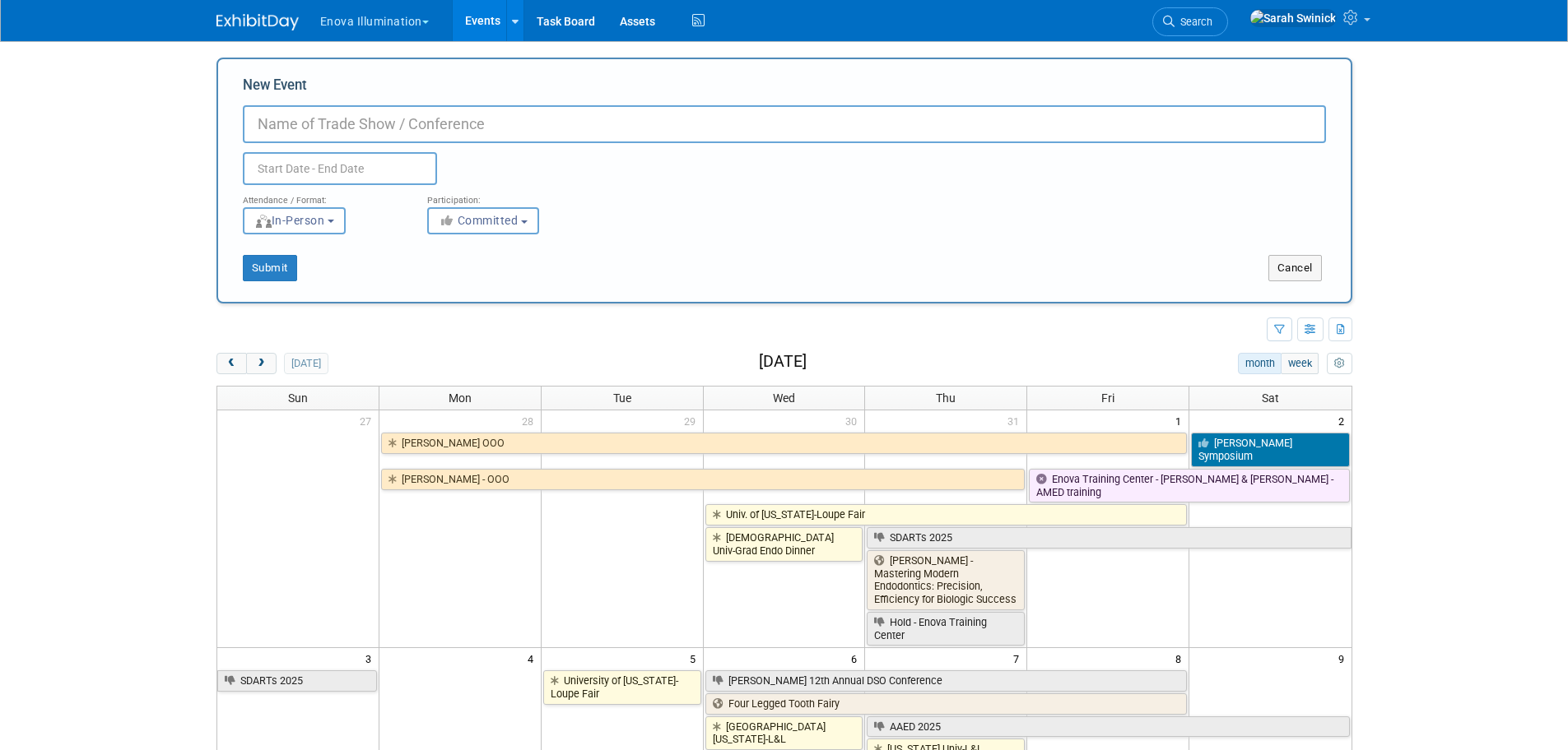
click at [81, 554] on body "Enova Illumination Choose Workspace: enova Enova Illumination Enova Illuminatio…" at bounding box center [784, 375] width 1568 height 750
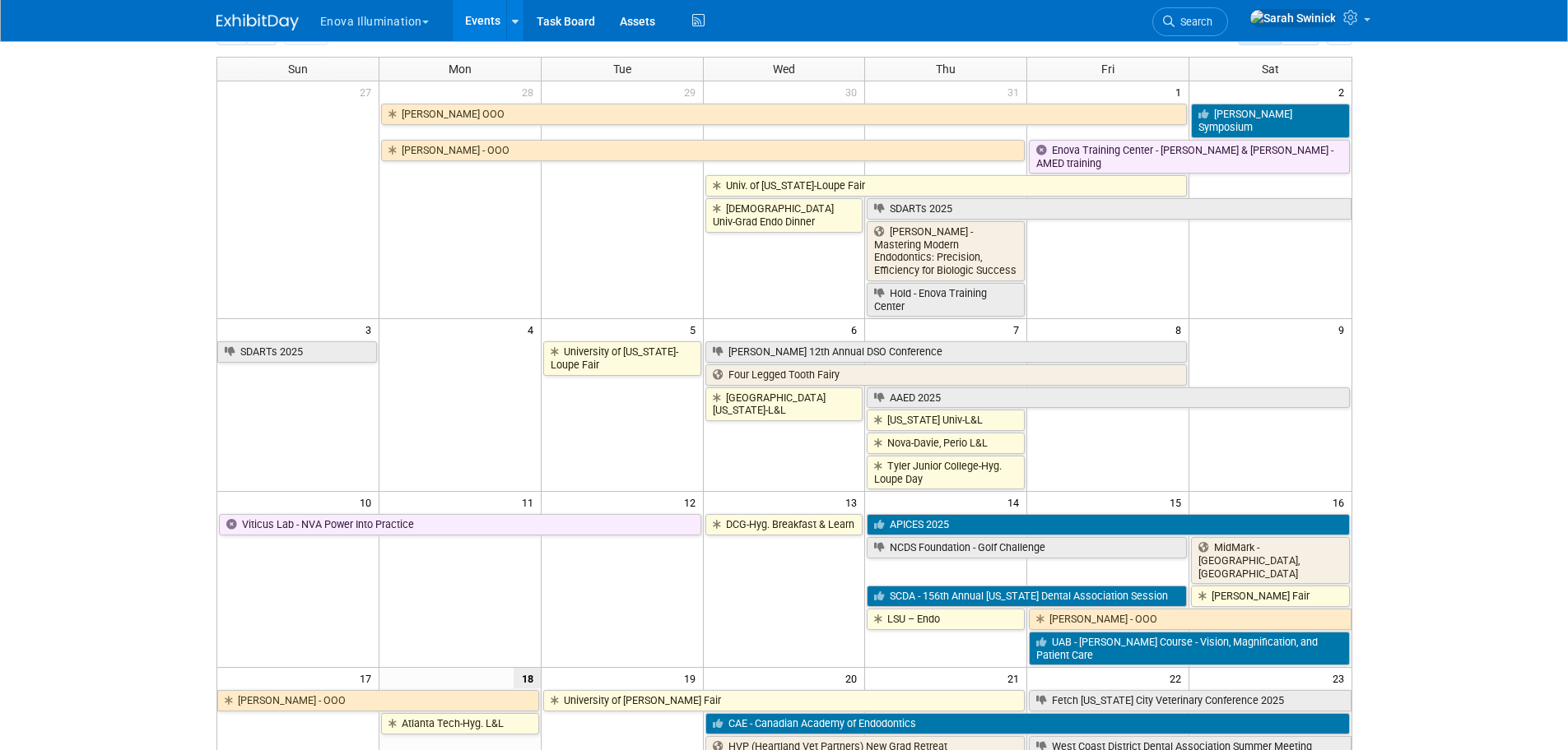
scroll to position [740, 0]
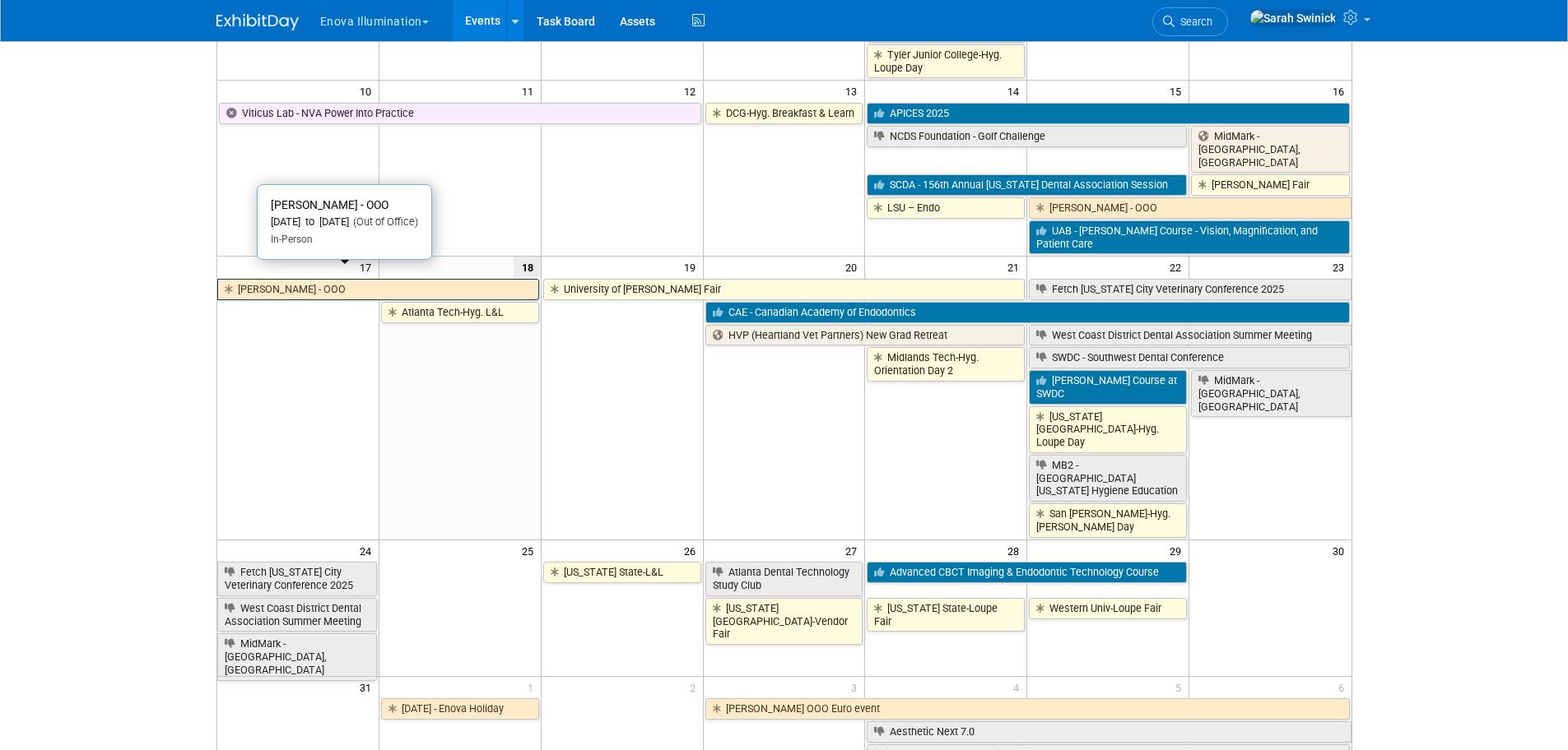
click at [350, 279] on link "[PERSON_NAME] - OOO" at bounding box center [377, 289] width 321 height 22
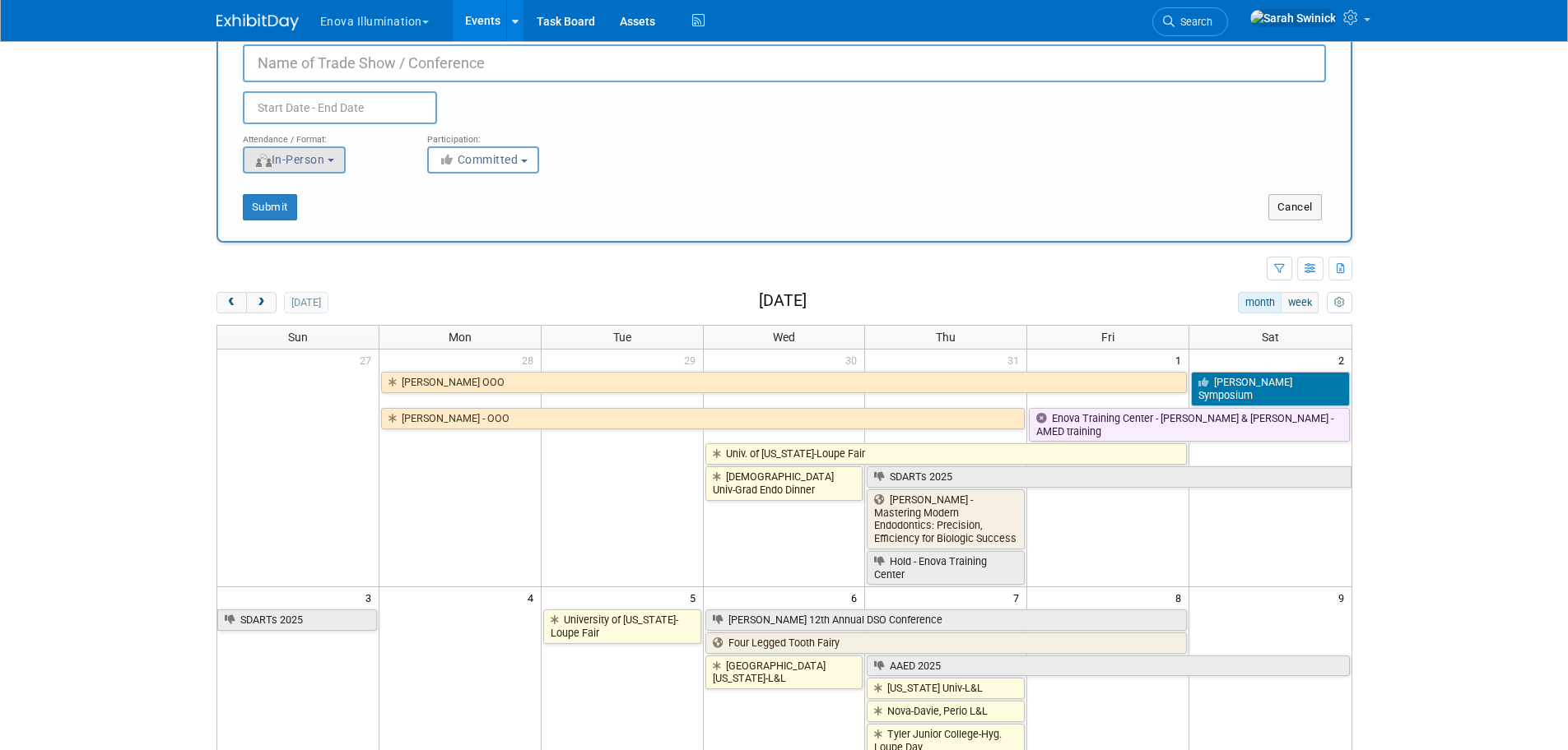
scroll to position [0, 0]
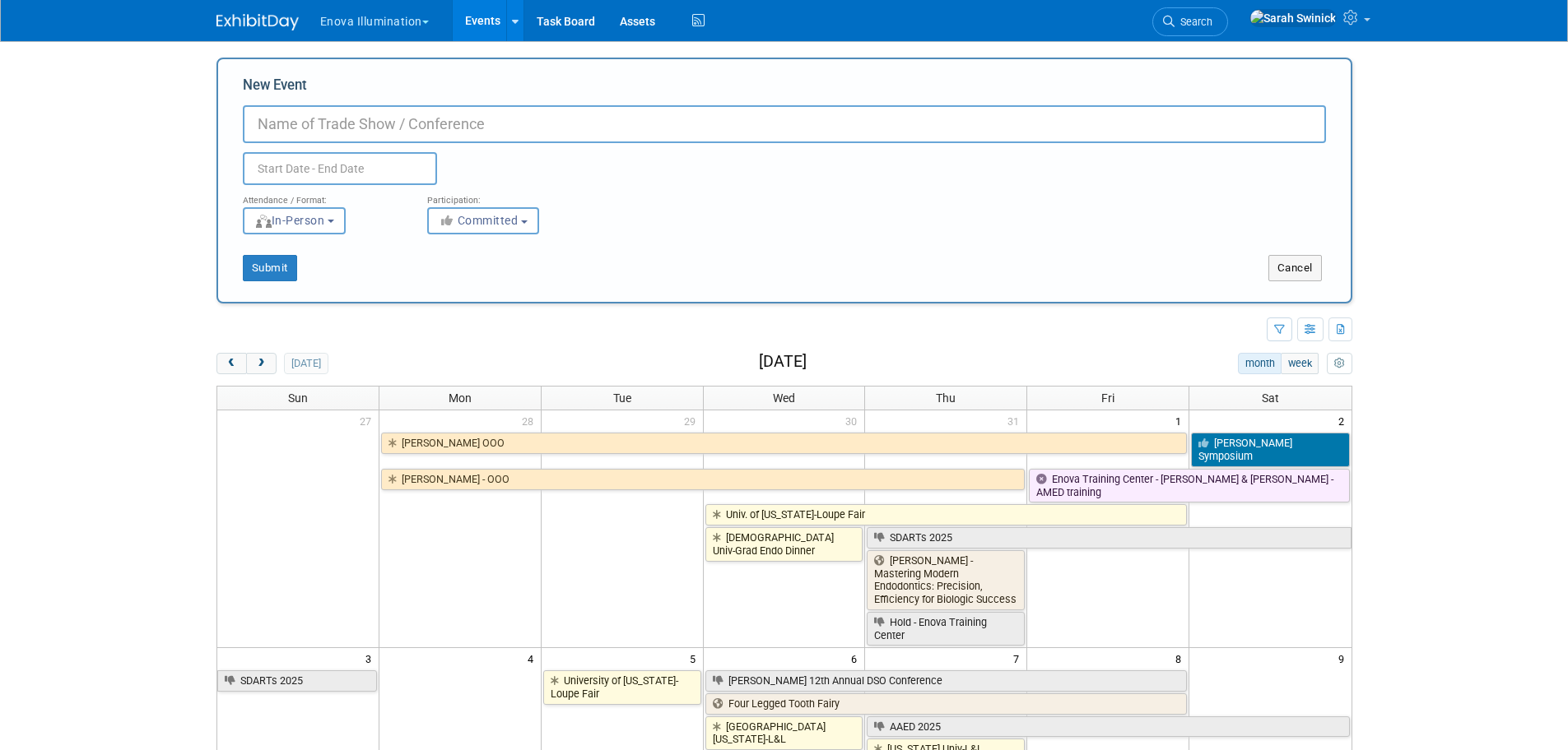
click at [293, 116] on input "New Event" at bounding box center [784, 124] width 1082 height 38
click at [493, 212] on button "Committed" at bounding box center [483, 220] width 111 height 27
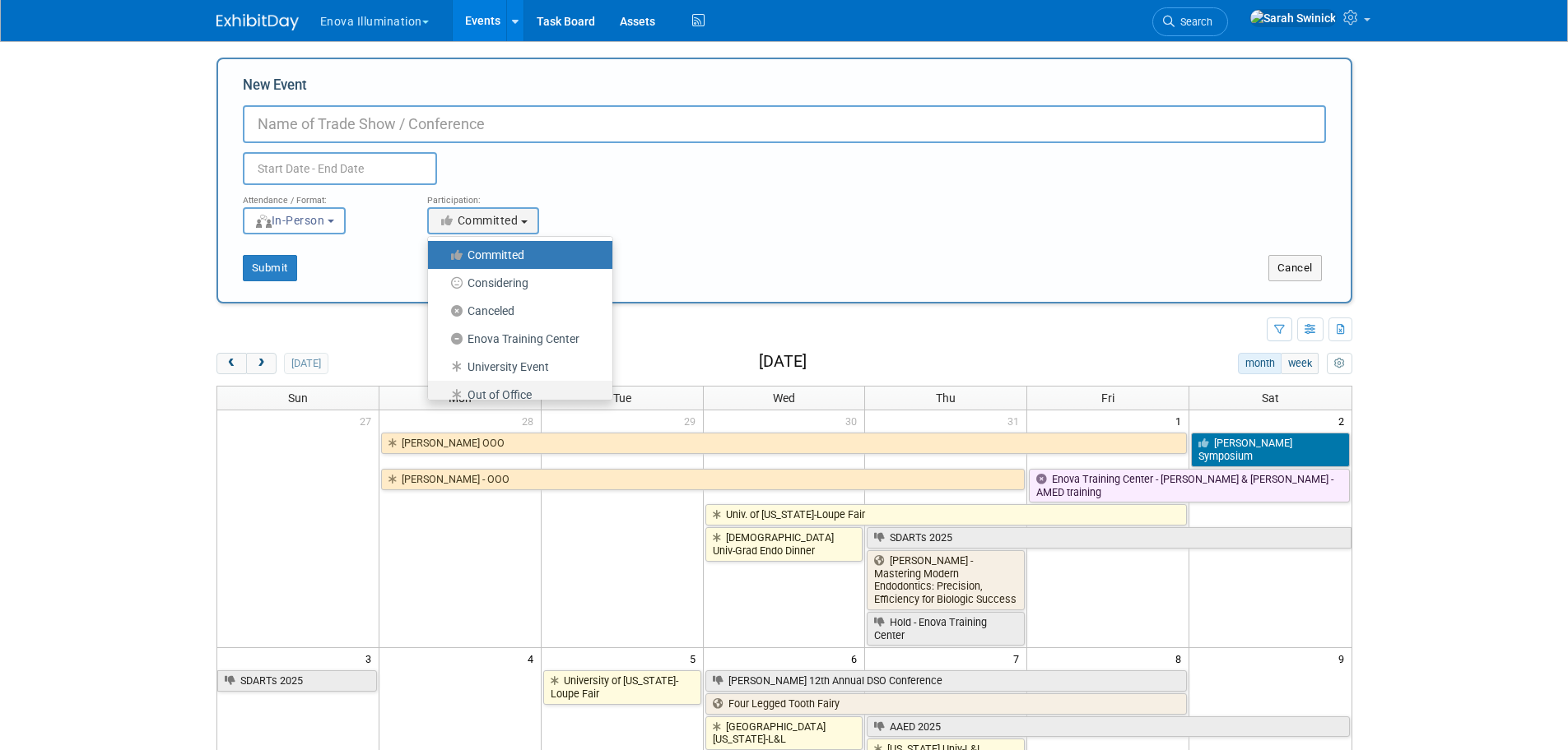
click at [498, 388] on label "Out of Office" at bounding box center [515, 395] width 159 height 22
click at [443, 390] on input "Out of Office" at bounding box center [437, 395] width 11 height 11
select select "104"
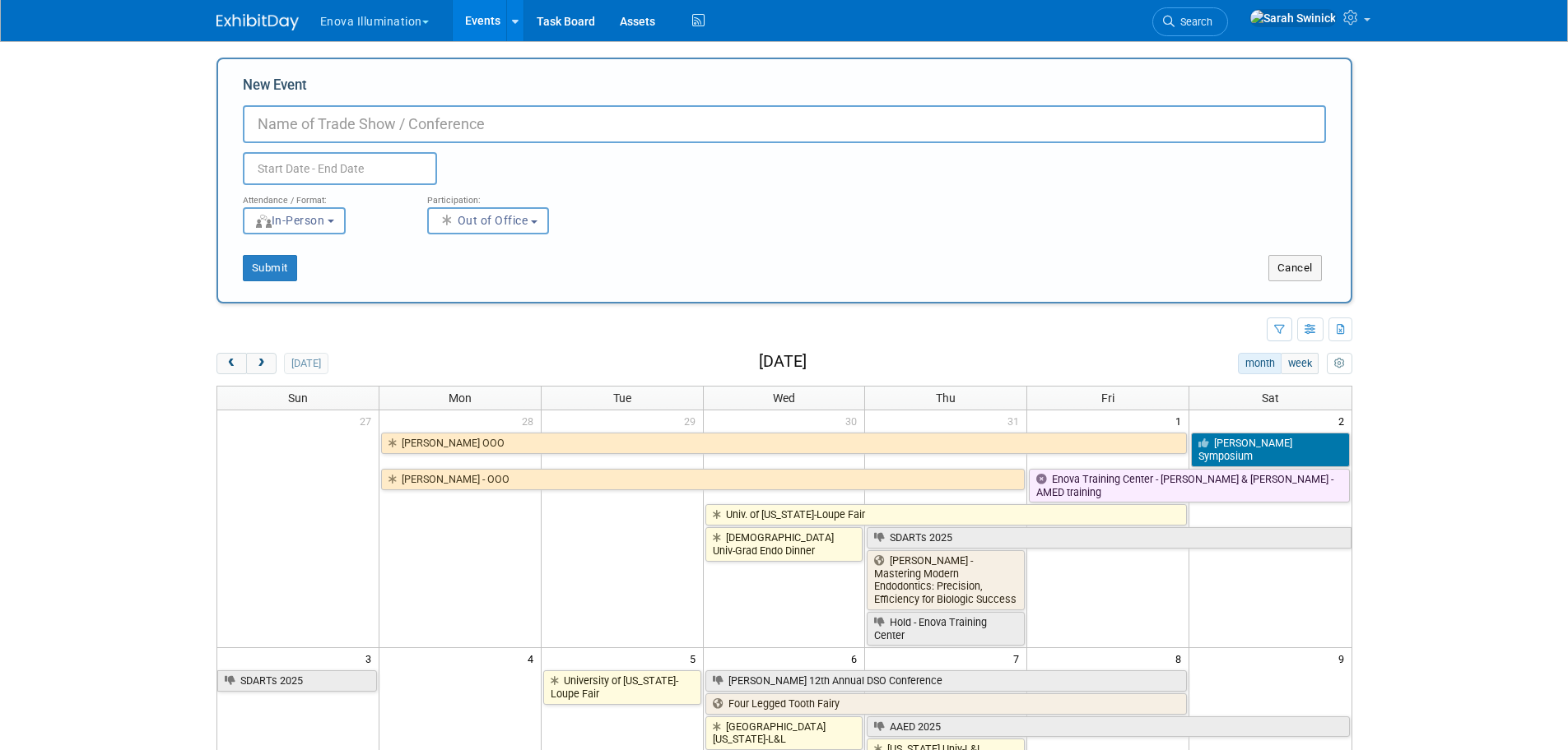
click at [356, 139] on input "New Event" at bounding box center [784, 124] width 1082 height 38
drag, startPoint x: 308, startPoint y: 125, endPoint x: 397, endPoint y: 107, distance: 90.8
click at [397, 107] on input "Sarah Out of Office" at bounding box center [784, 124] width 1082 height 38
click at [298, 118] on input "Sarah OOO" at bounding box center [784, 124] width 1082 height 38
type input "[PERSON_NAME] - OOO"
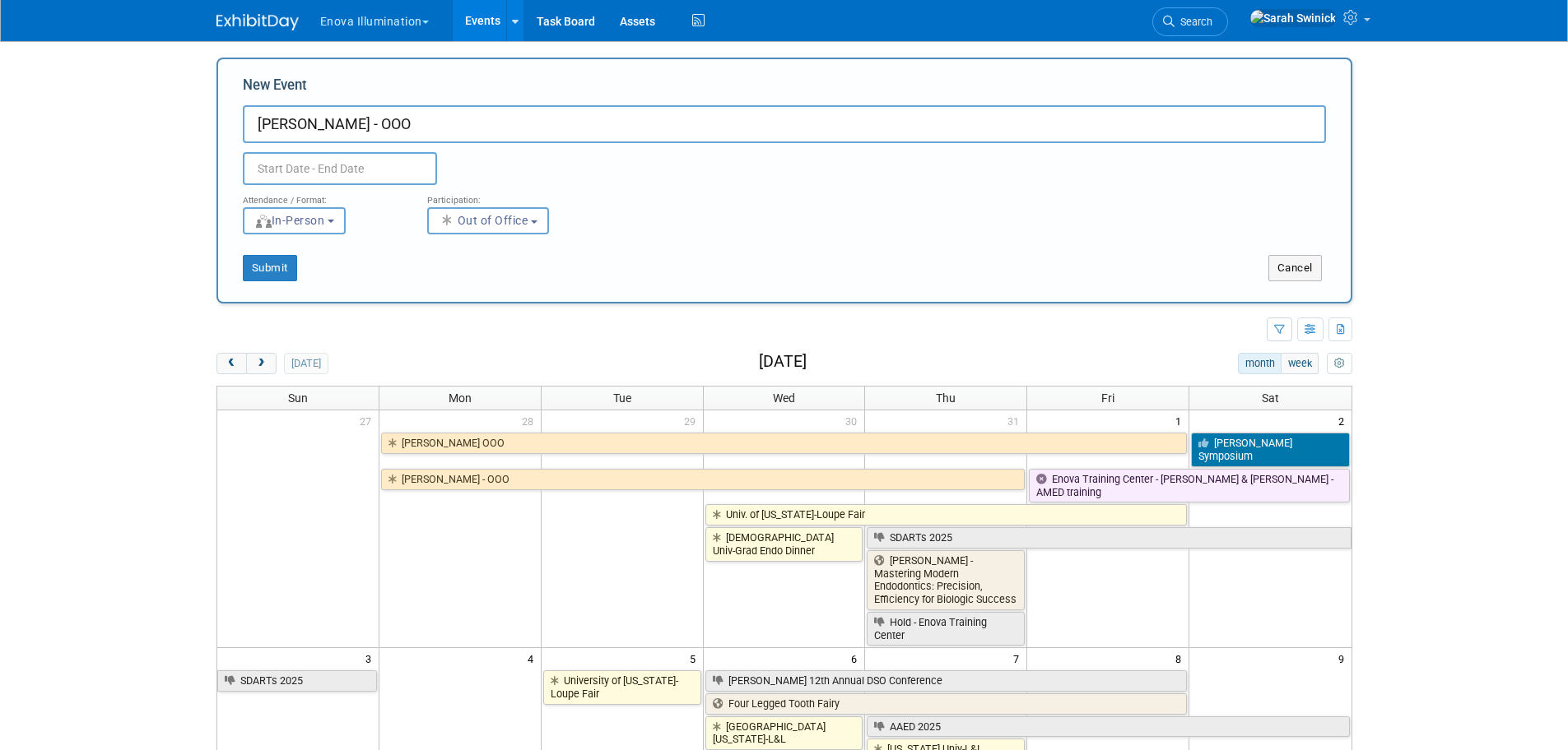
click at [347, 169] on input "text" at bounding box center [339, 168] width 194 height 33
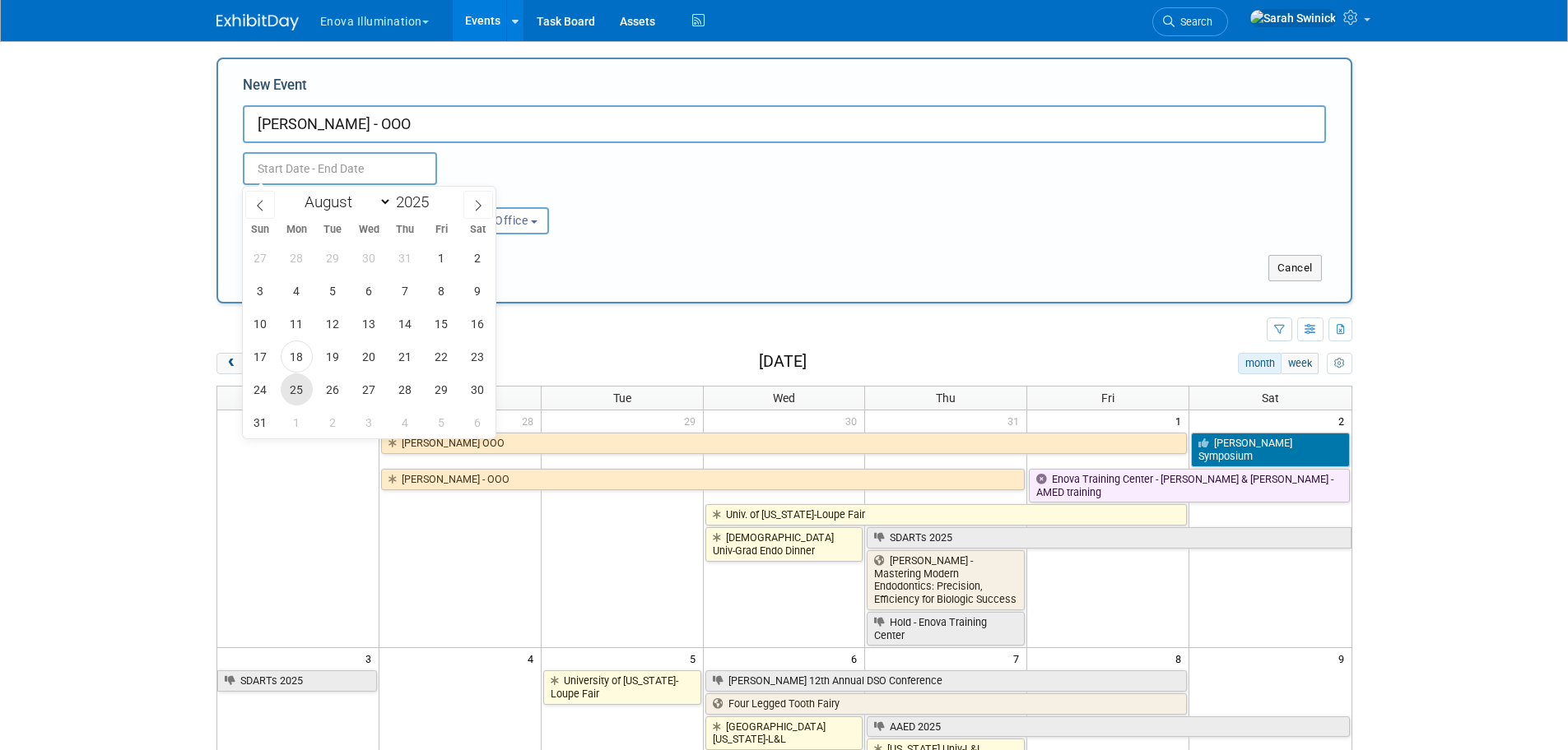
click at [300, 392] on span "25" at bounding box center [296, 389] width 32 height 32
click at [431, 382] on span "29" at bounding box center [442, 389] width 32 height 32
type input "[DATE] to [DATE]"
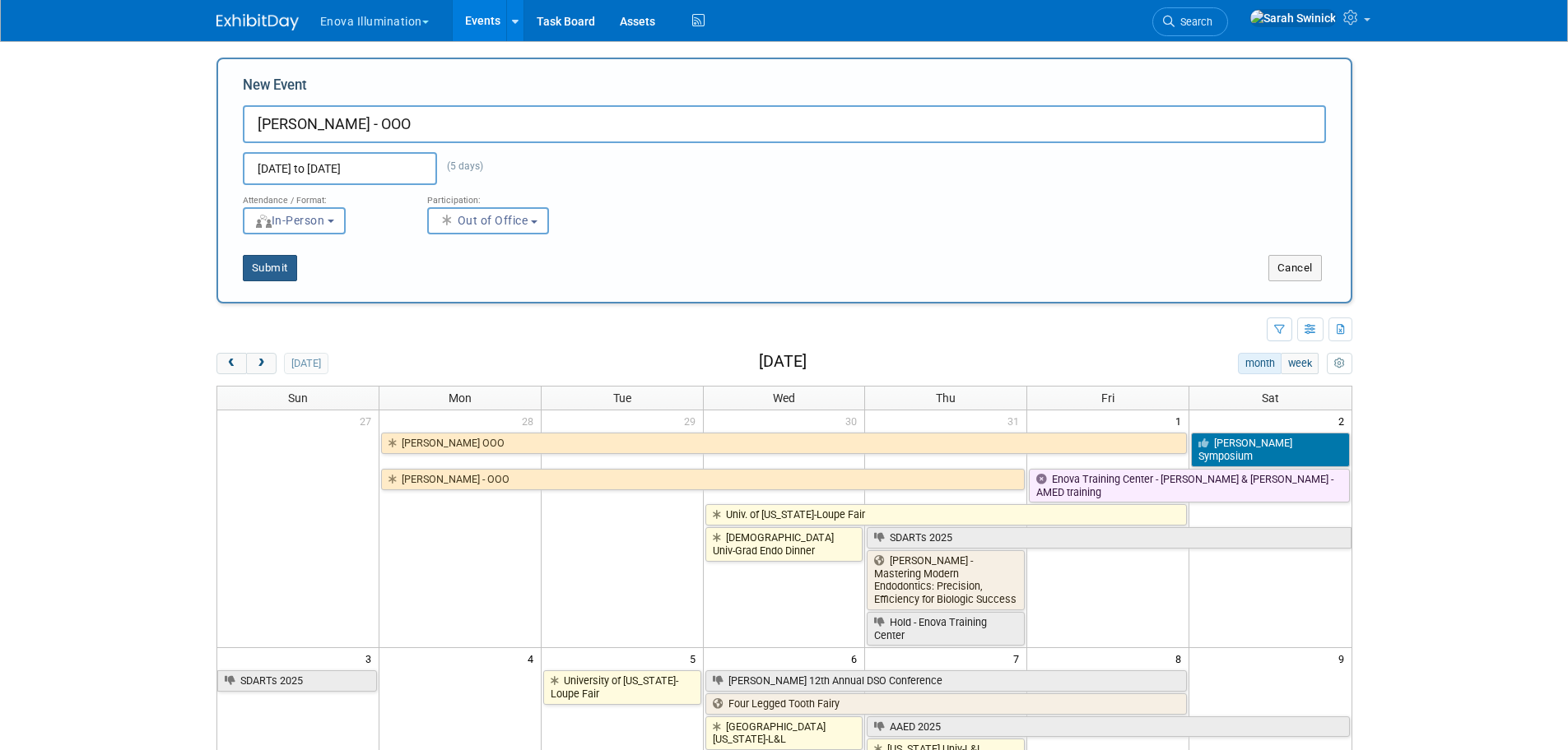
click at [297, 275] on div "Submit" at bounding box center [454, 268] width 472 height 26
click at [274, 262] on button "Submit" at bounding box center [270, 268] width 55 height 26
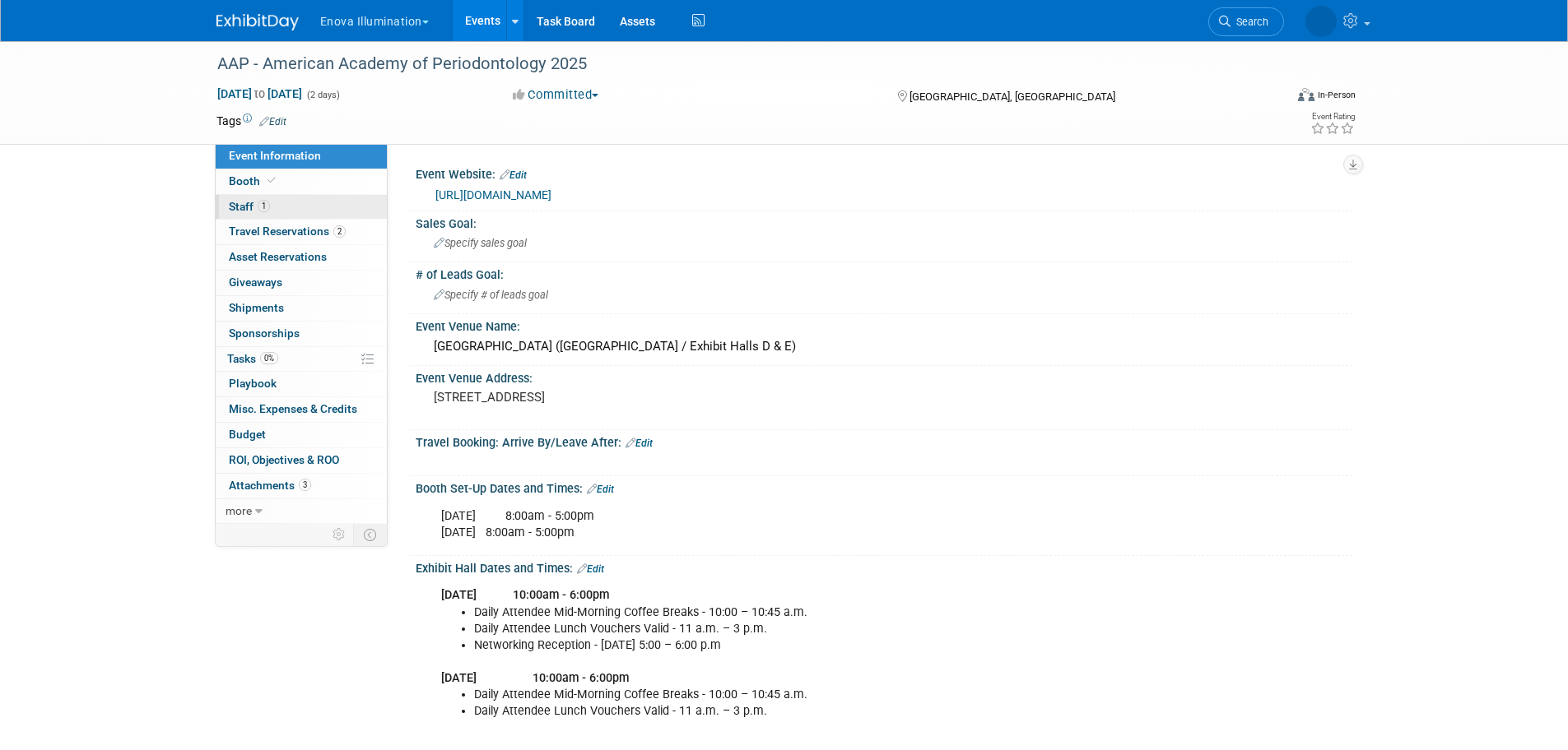
click at [309, 202] on link "1 Staff 1" at bounding box center [301, 207] width 171 height 25
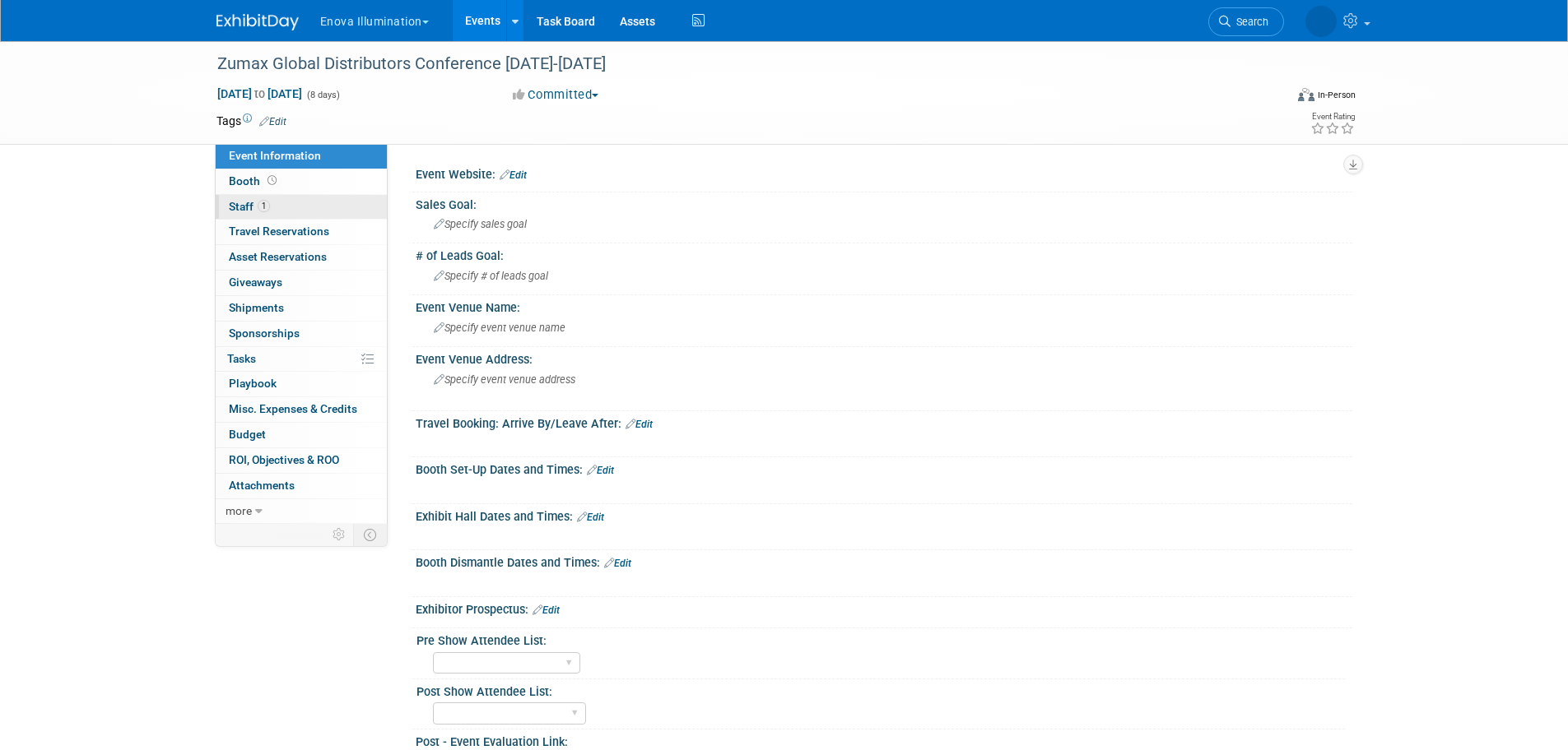
click at [305, 213] on link "1 Staff 1" at bounding box center [301, 207] width 171 height 25
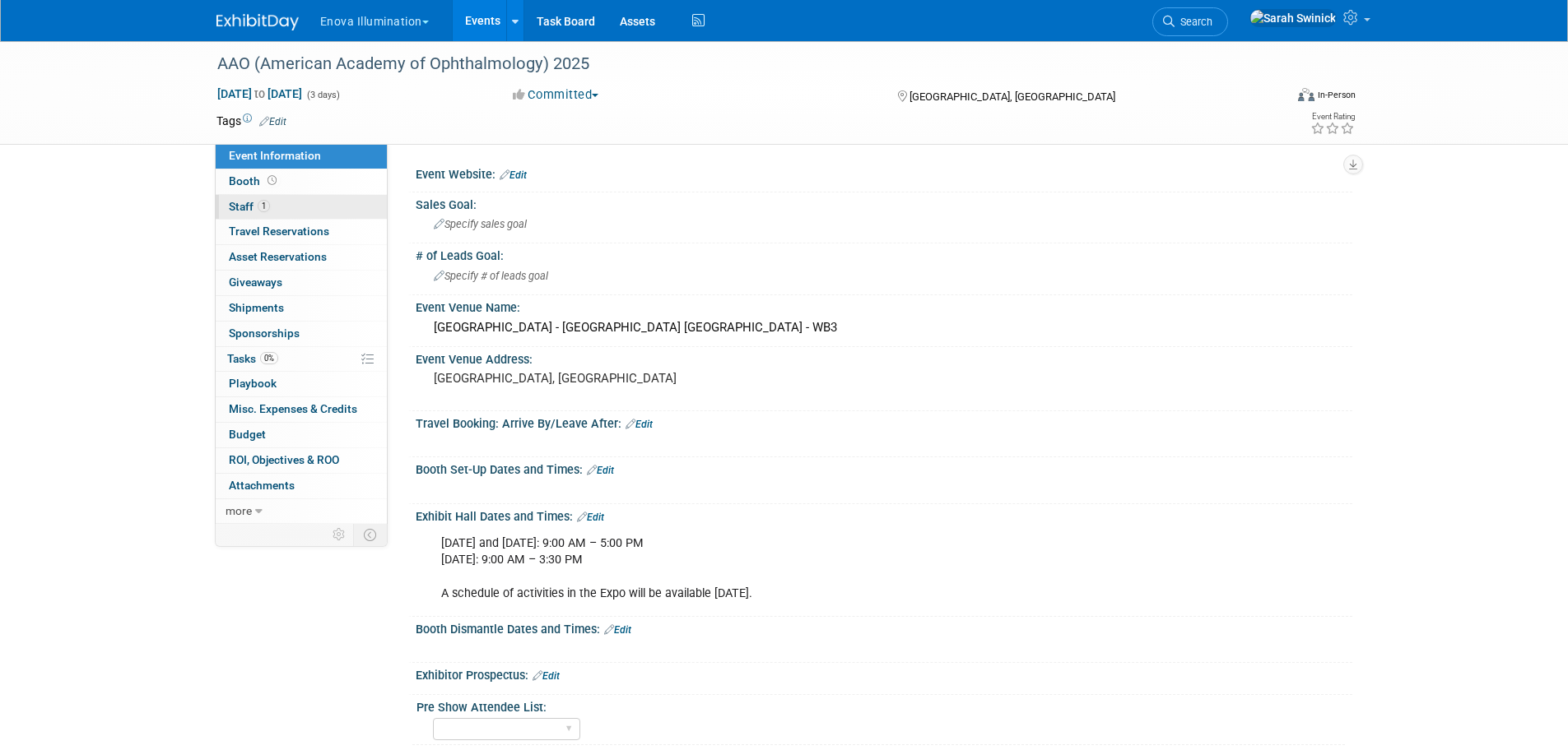
click at [246, 199] on link "1 Staff 1" at bounding box center [301, 207] width 171 height 25
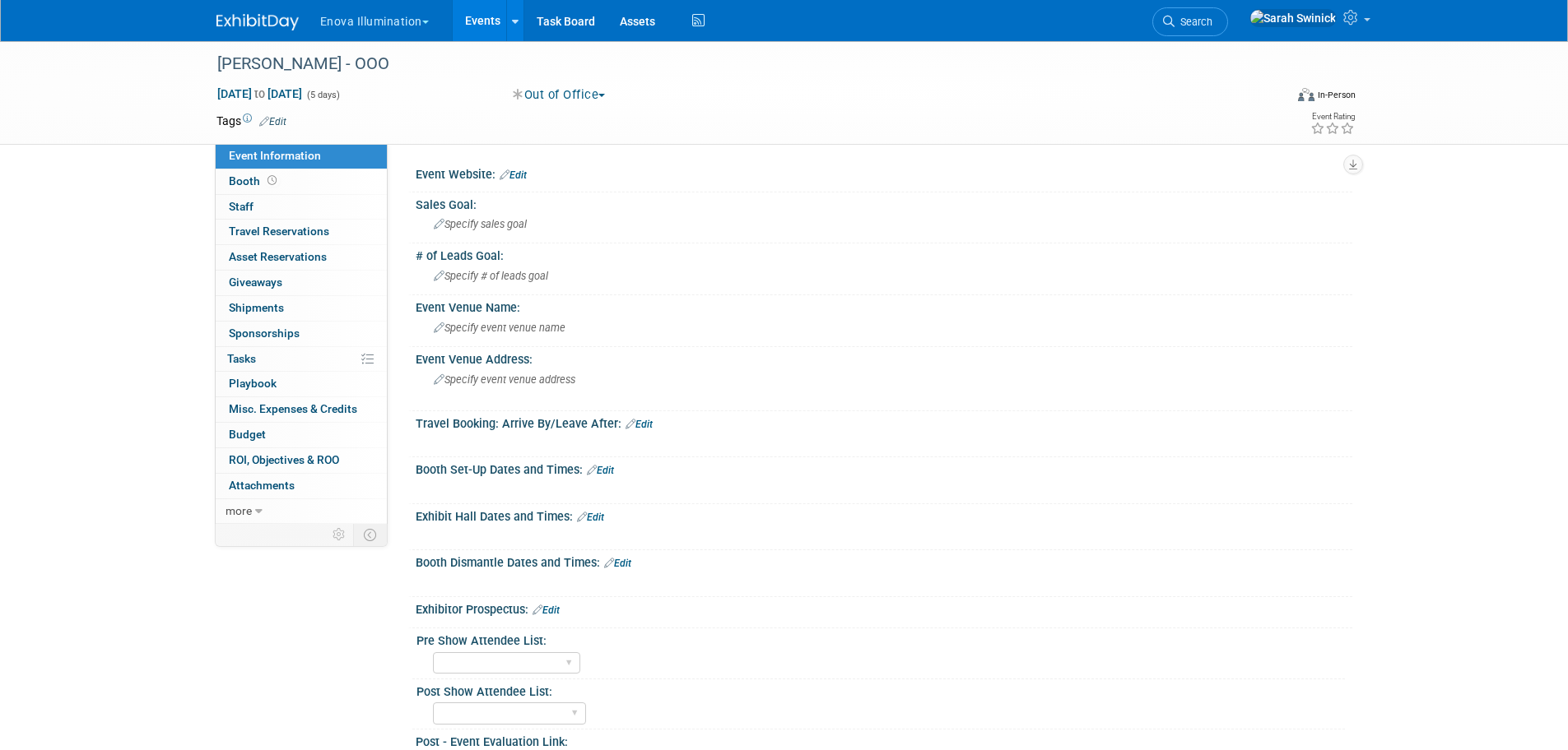
click at [273, 26] on img at bounding box center [258, 22] width 83 height 17
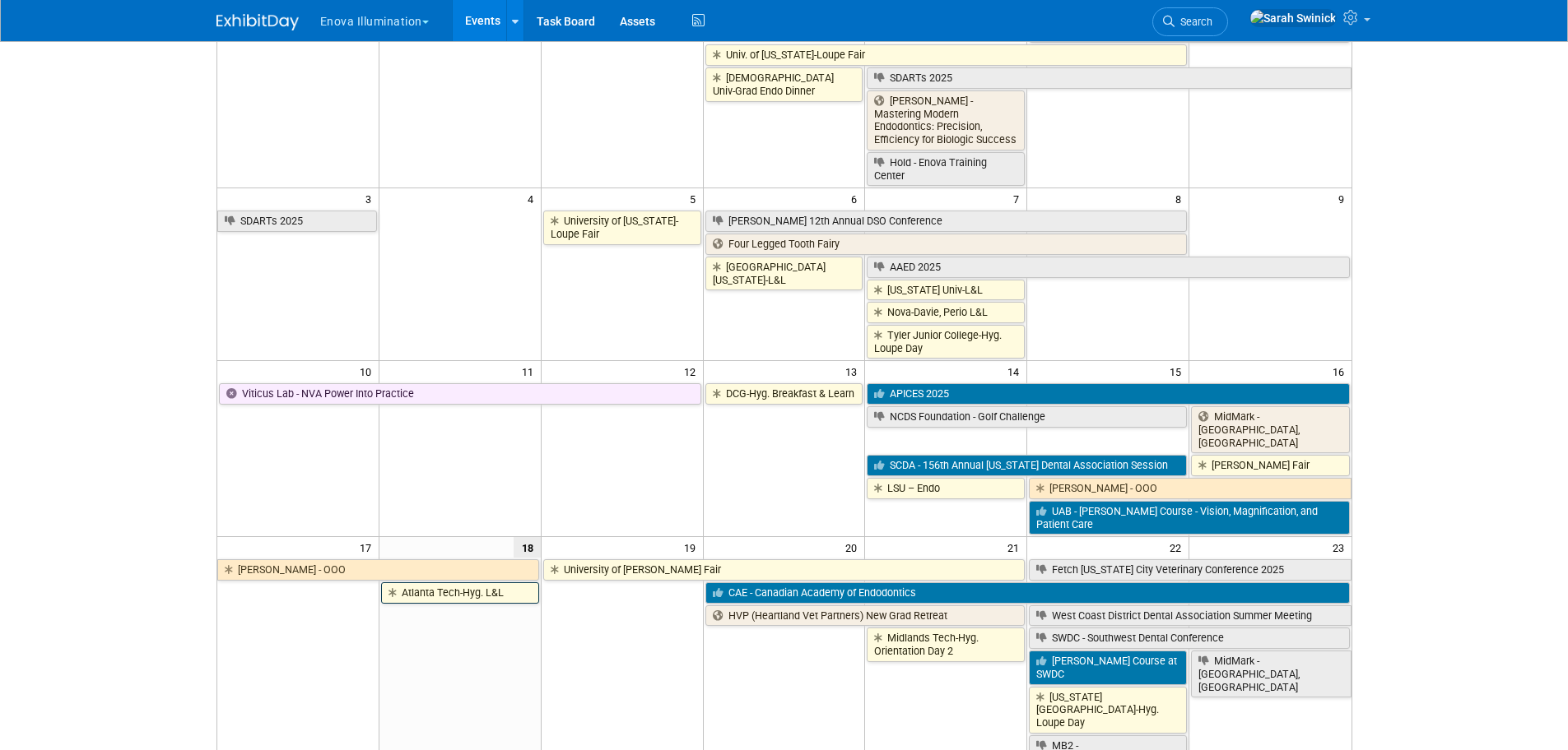
scroll to position [60, 0]
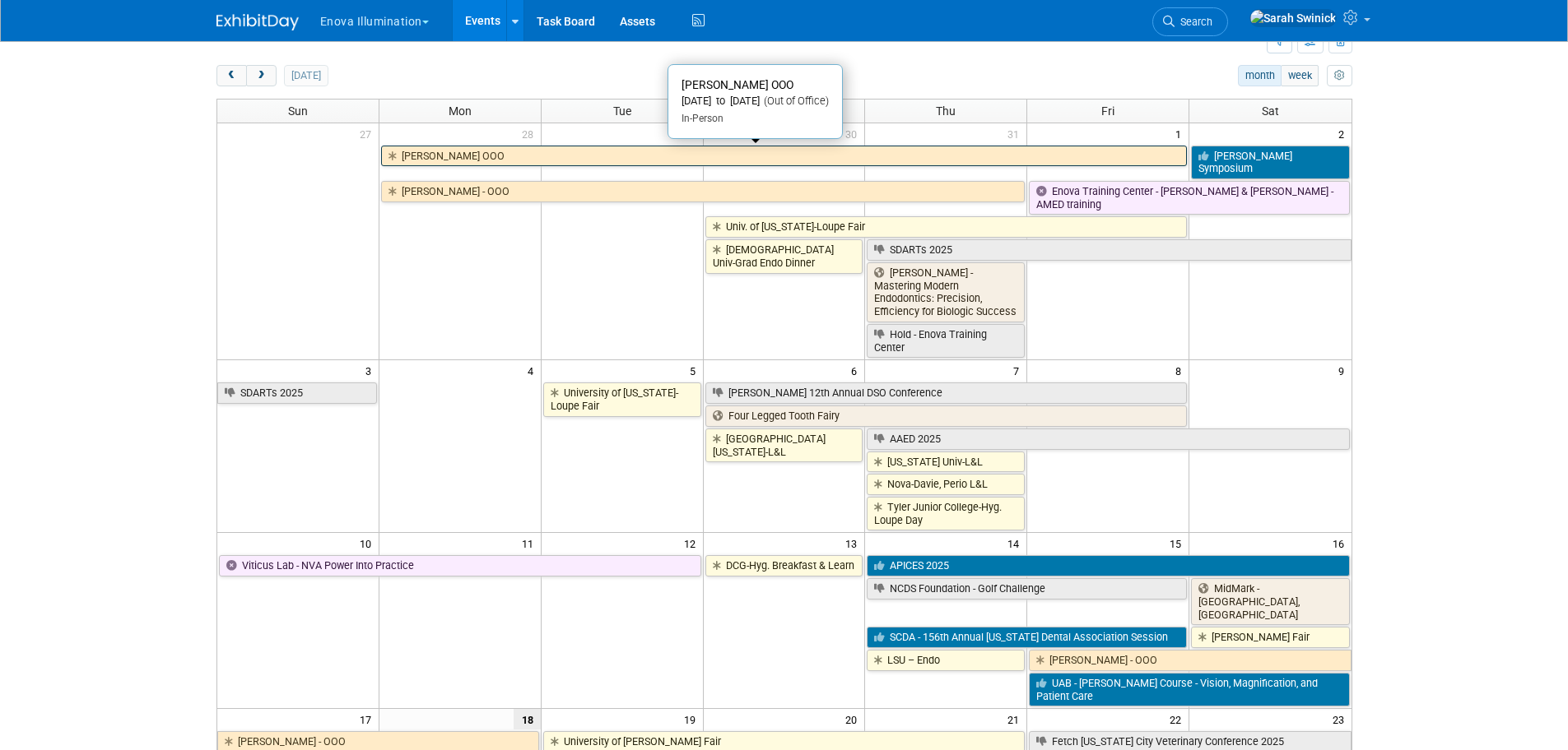
click at [474, 157] on link "[PERSON_NAME] OOO" at bounding box center [784, 156] width 806 height 22
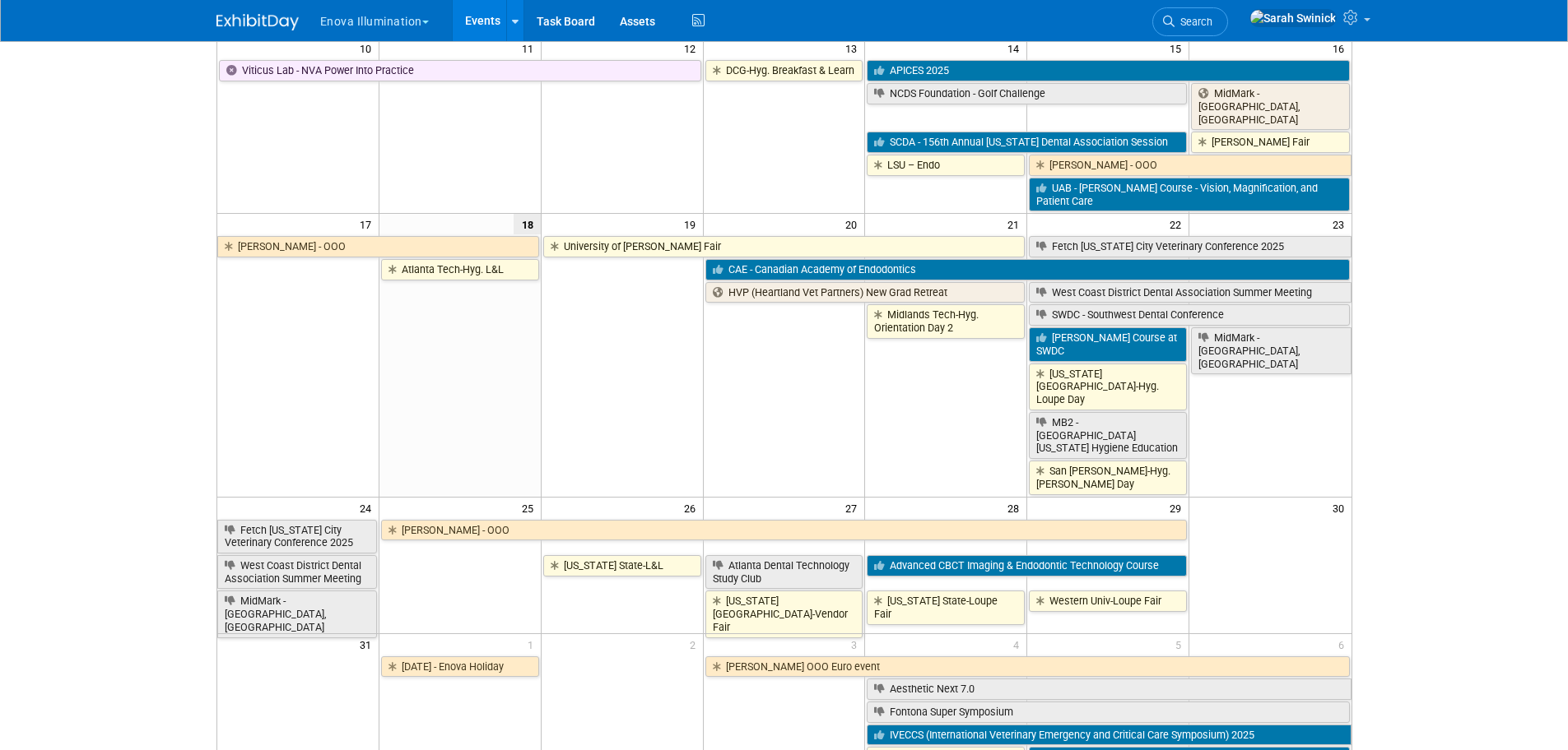
scroll to position [717, 0]
